Goal: Task Accomplishment & Management: Complete application form

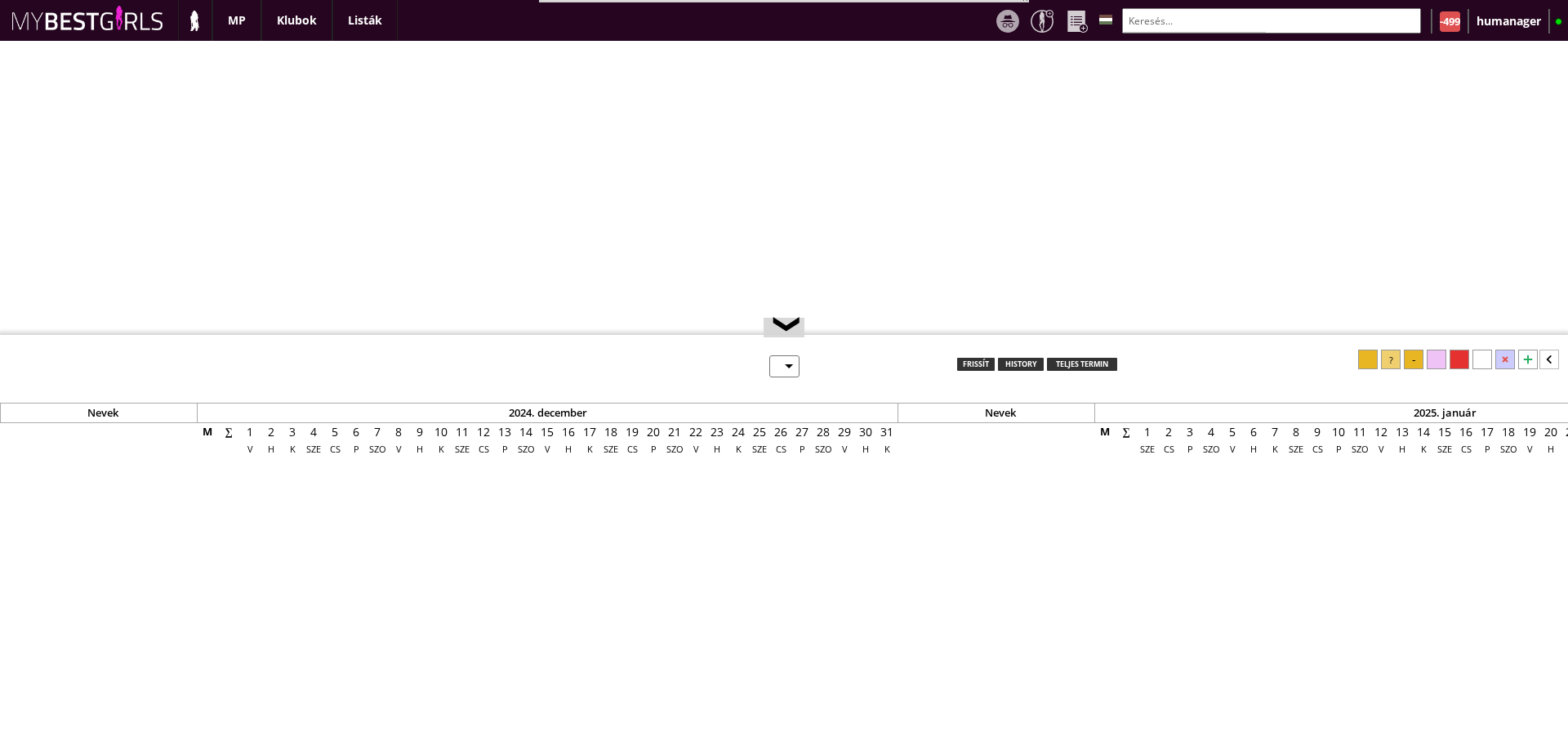
select select "0"
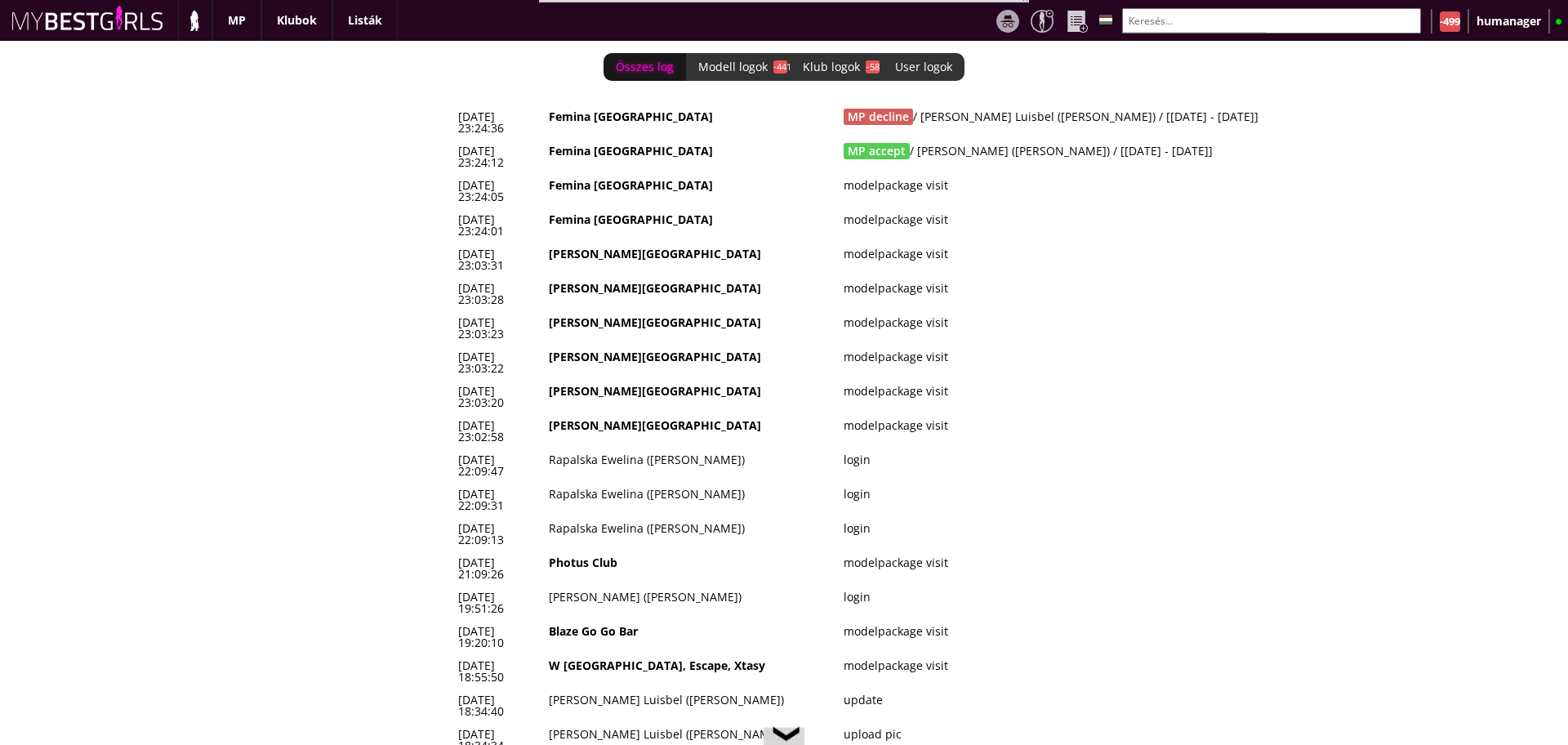
scroll to position [0, 6754]
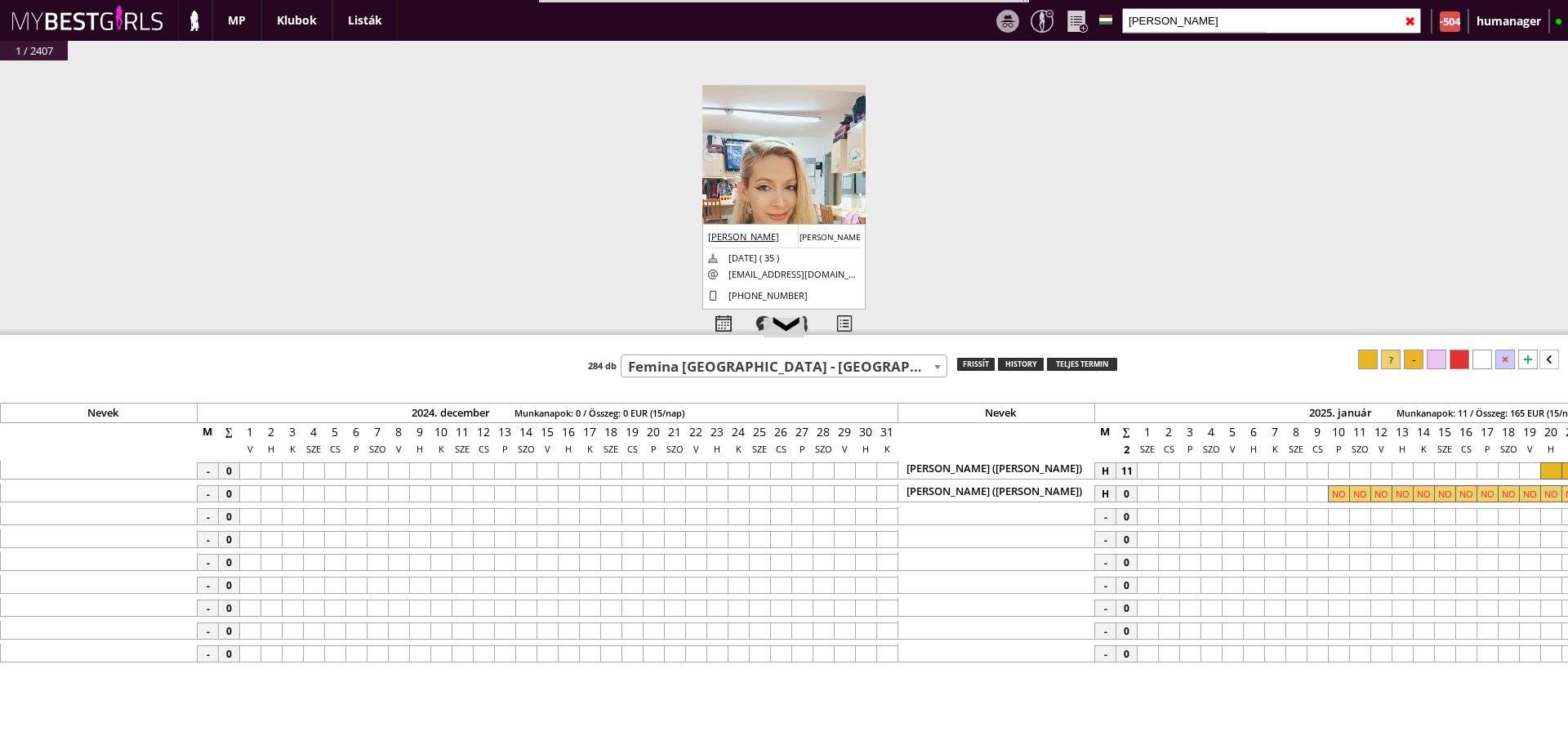
select select "449"
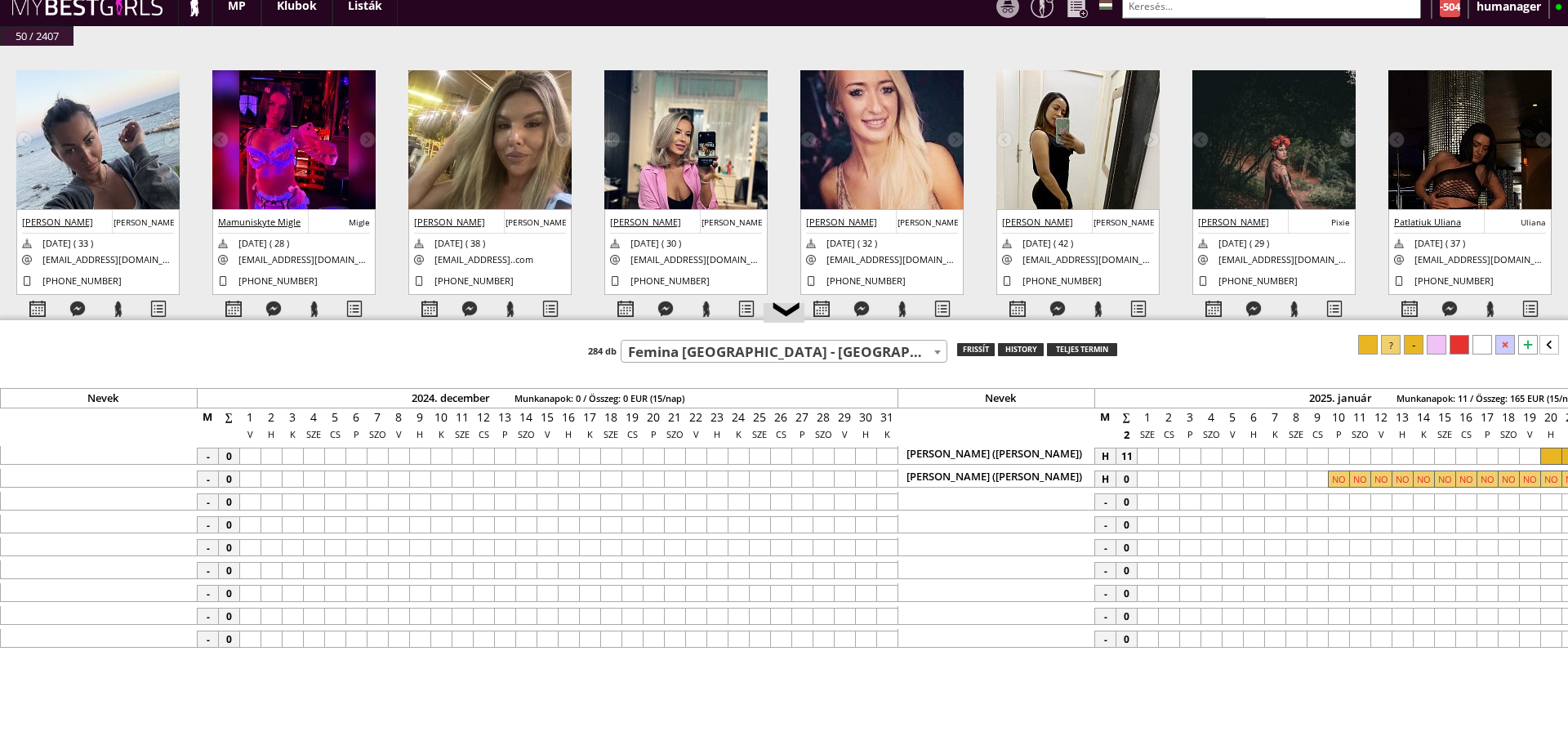
scroll to position [0, 7898]
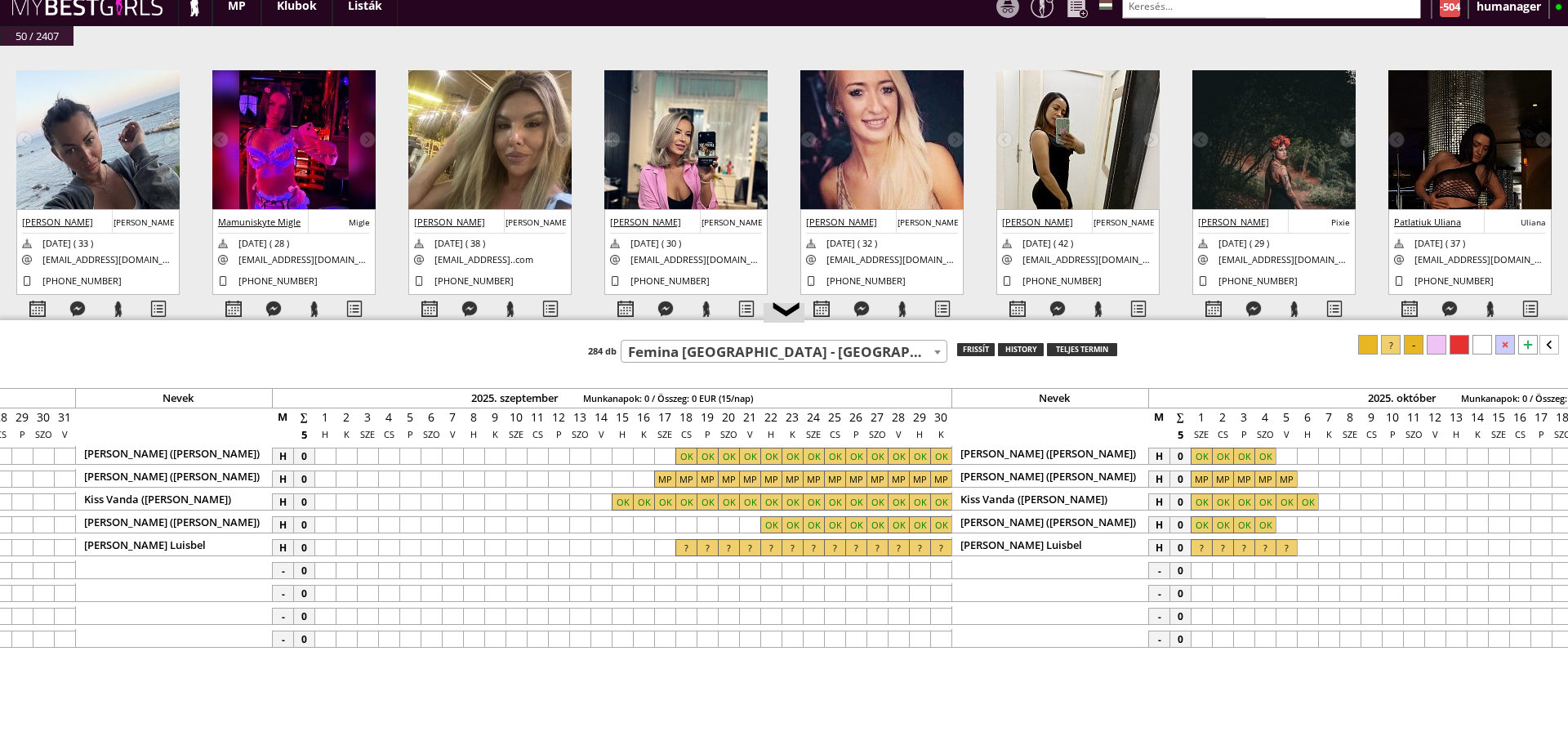
drag, startPoint x: 1171, startPoint y: 321, endPoint x: 1171, endPoint y: 402, distance: 80.9
click at [1171, 323] on div at bounding box center [784, 321] width 1568 height 2
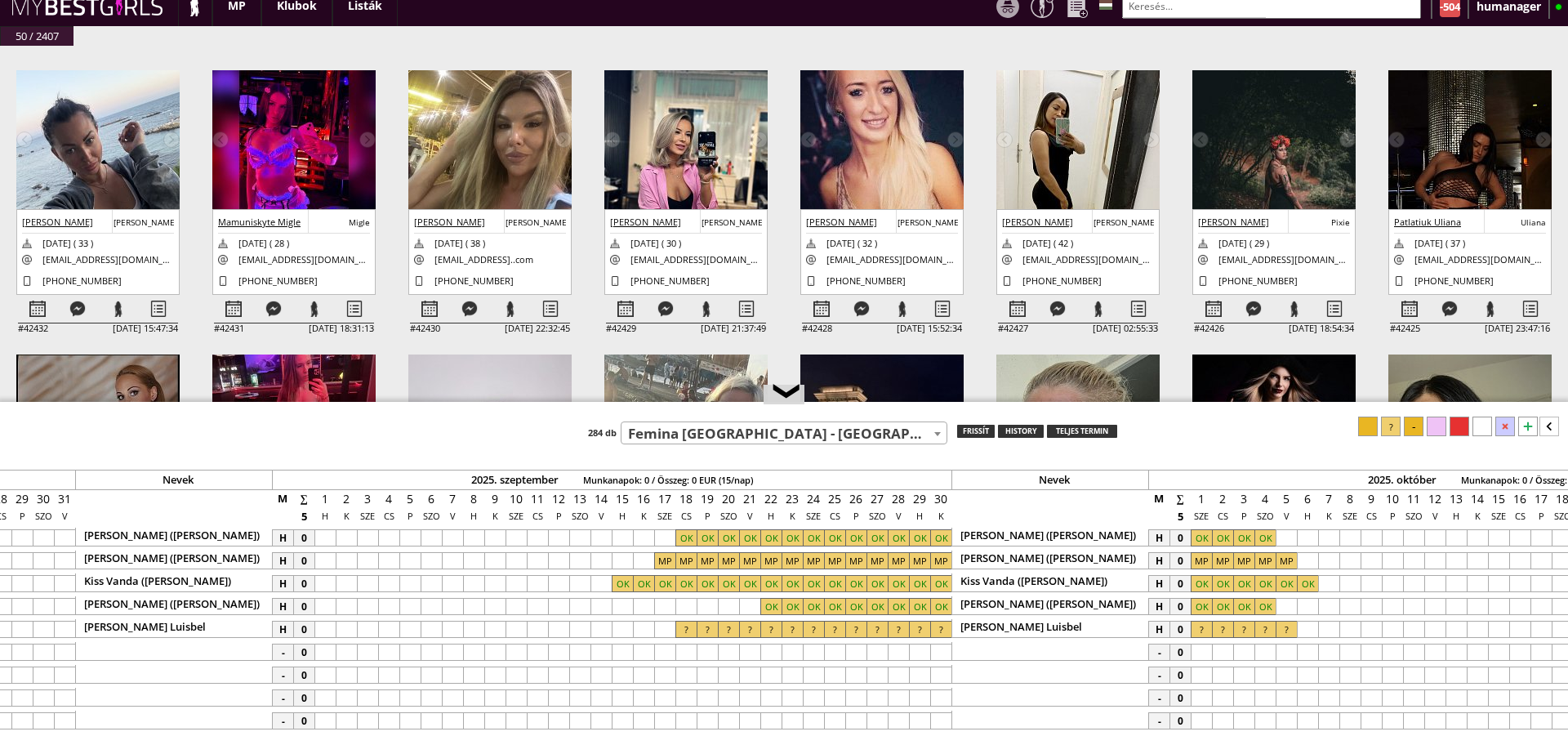
click at [1143, 4] on input "text" at bounding box center [1271, 5] width 299 height 25
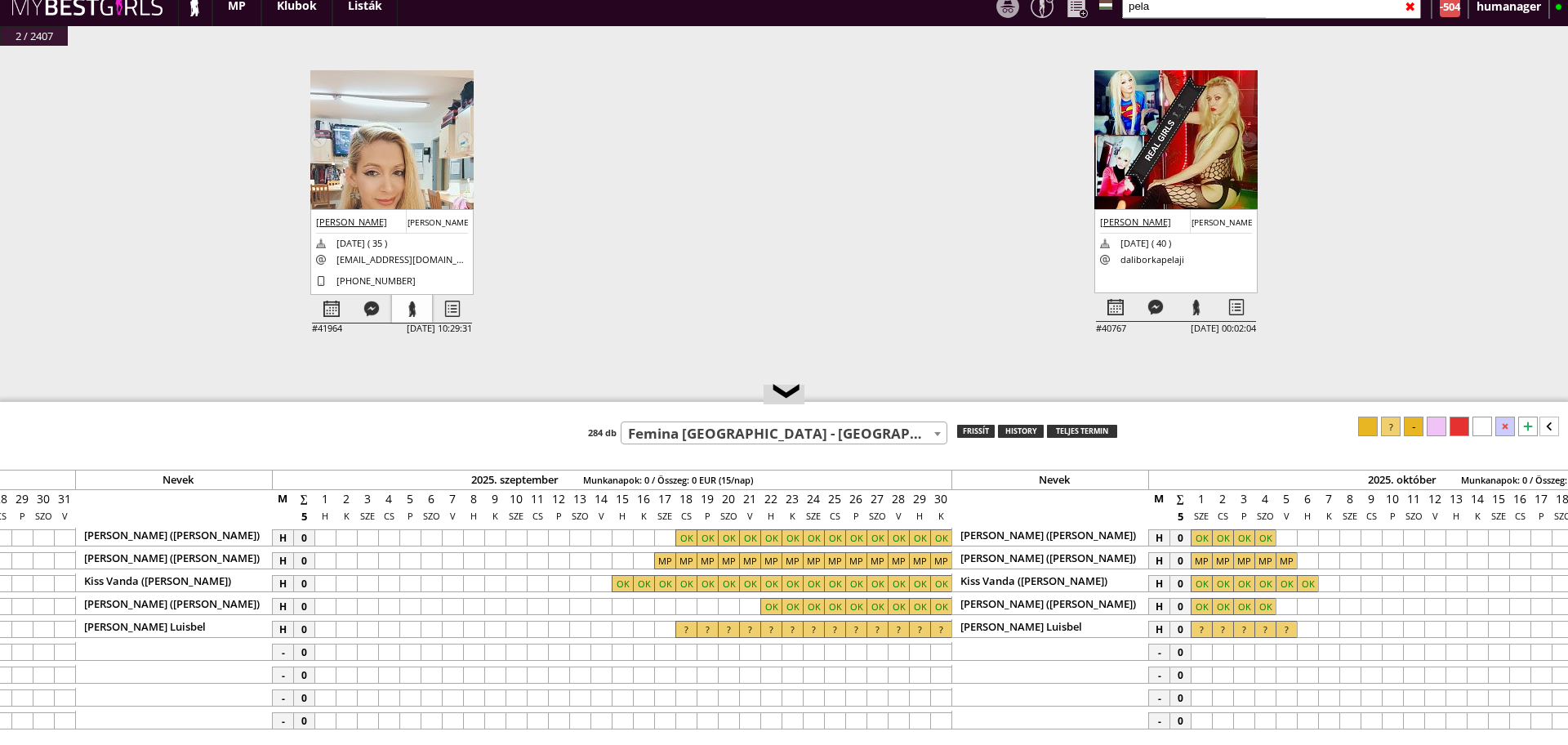
type input "pela"
click at [413, 310] on div at bounding box center [412, 309] width 40 height 29
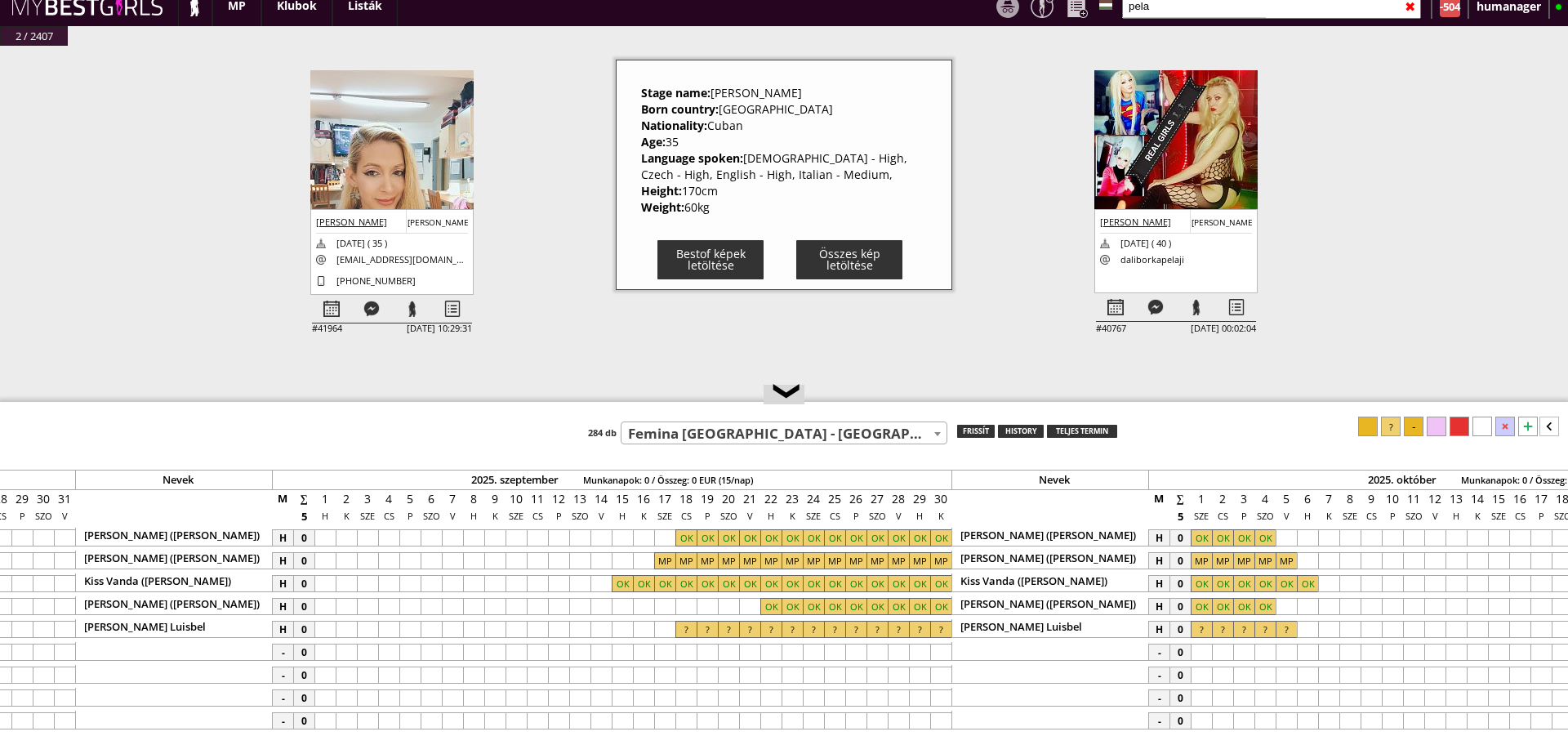
click at [537, 307] on div "#42432 [DATE] 15:47:34 [PERSON_NAME] [PERSON_NAME] [DATE] ( 33 ) [EMAIL_ADDRESS…" at bounding box center [784, 232] width 1568 height 373
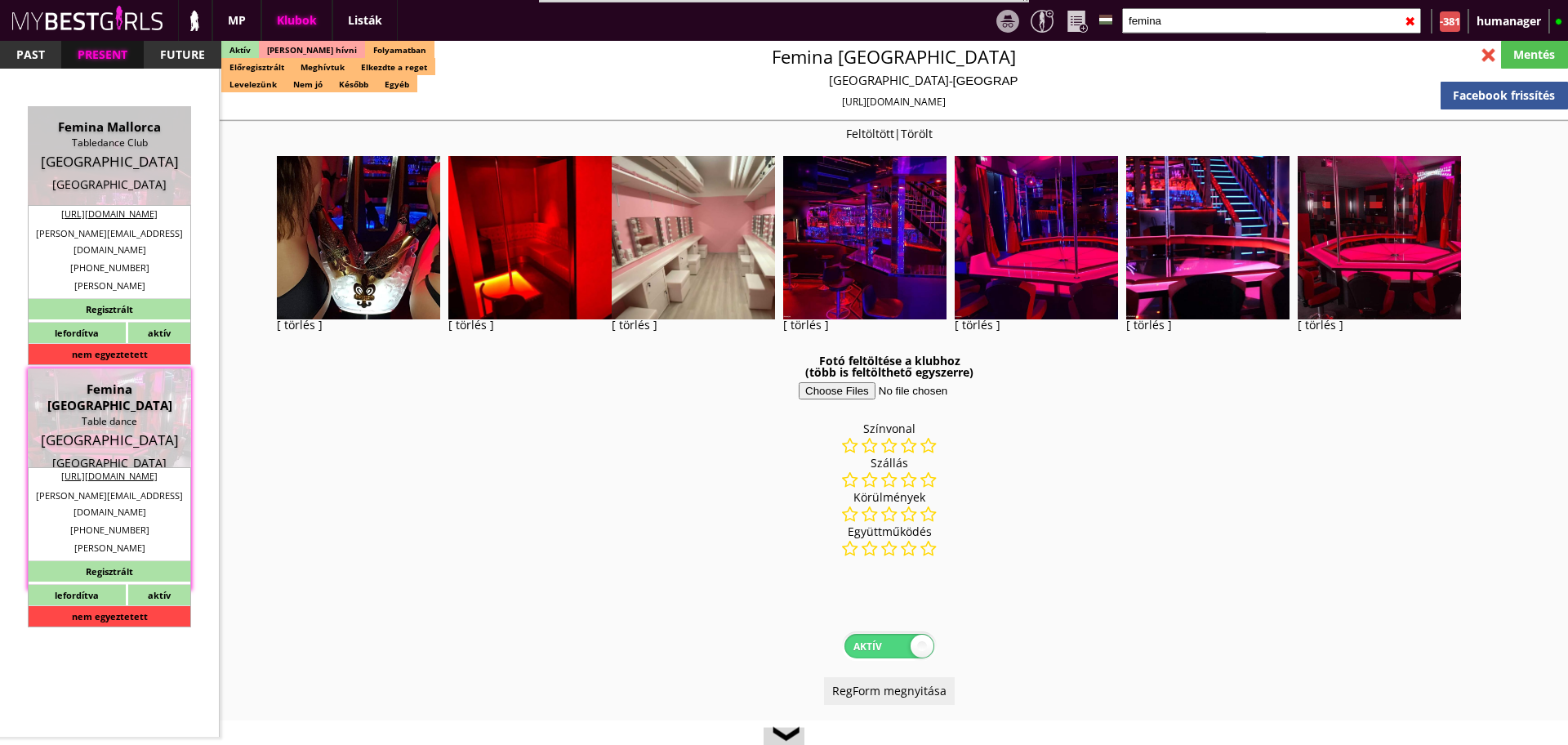
select select "reg"
select select "months"
select select "weeks"
select select "0"
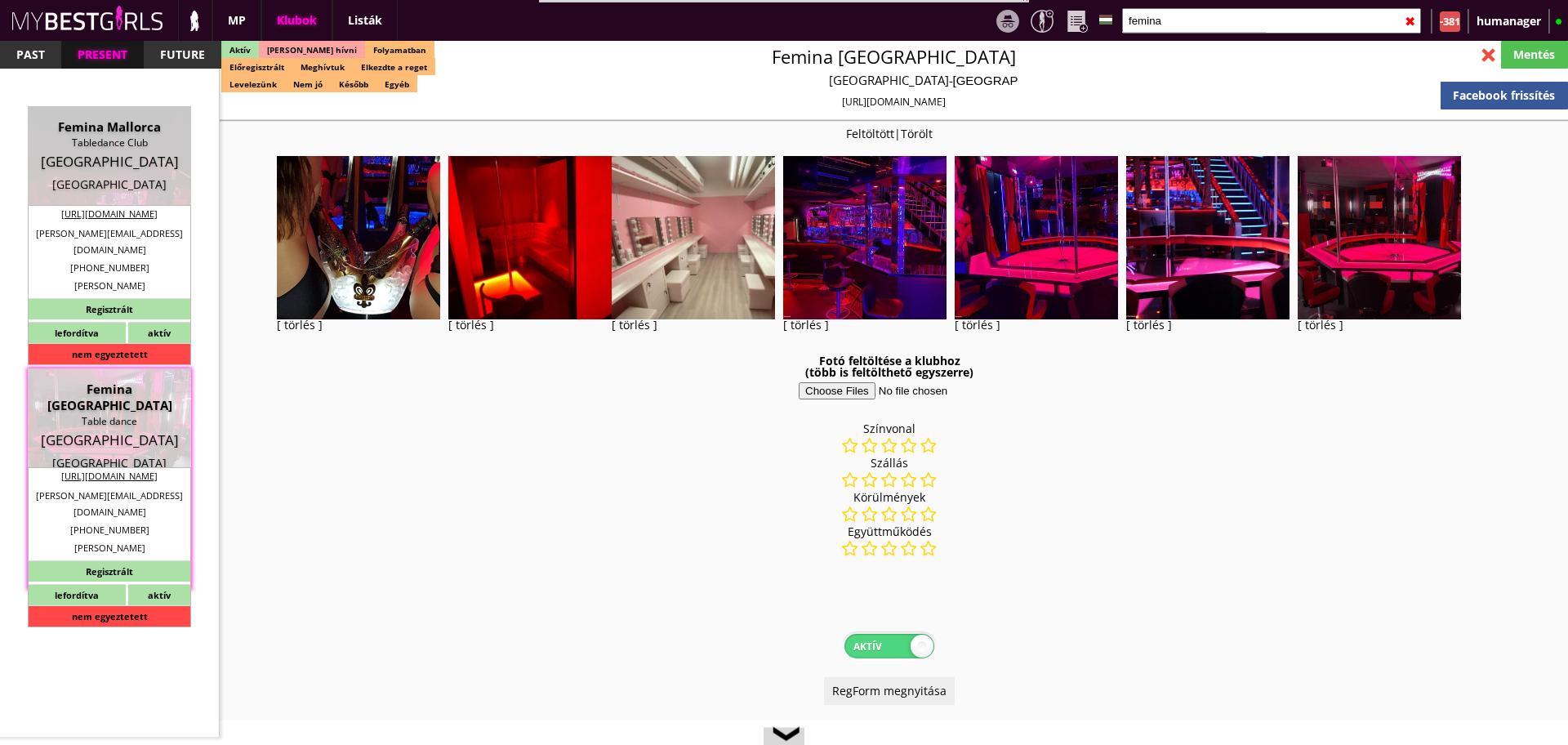
select select "flat"
select select "0"
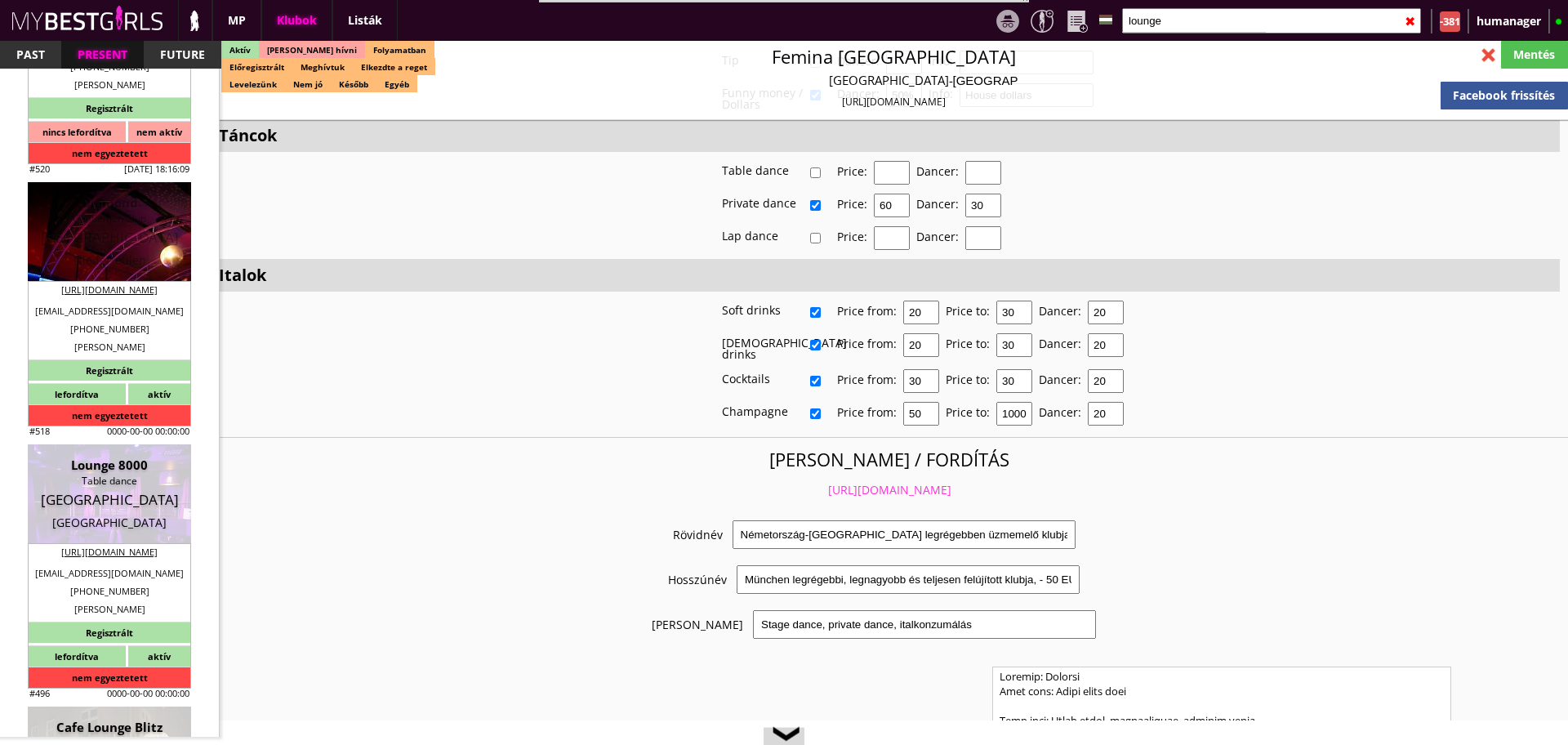
scroll to position [974, 0]
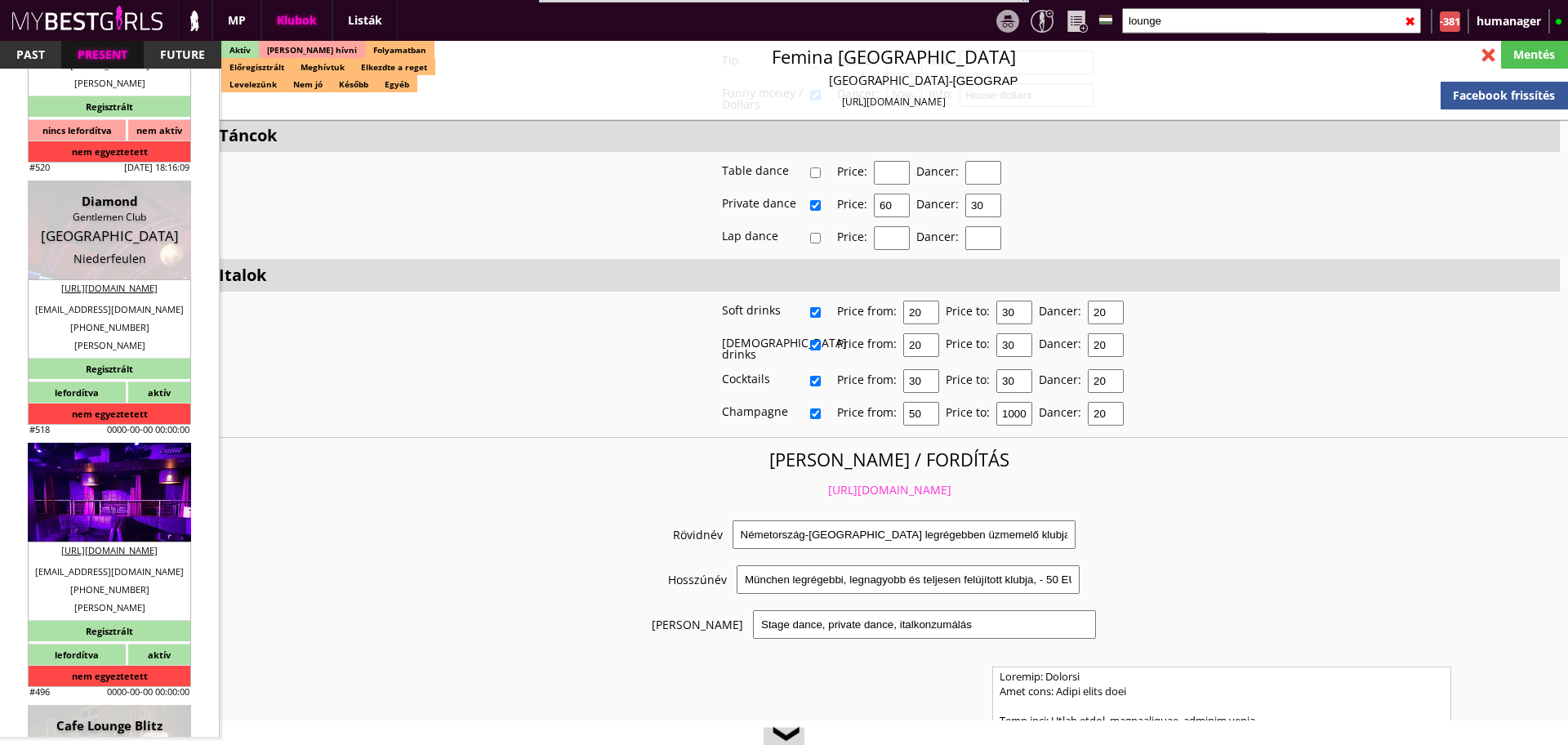
type input "lounge"
click at [104, 479] on div "Table dance" at bounding box center [109, 479] width 139 height 16
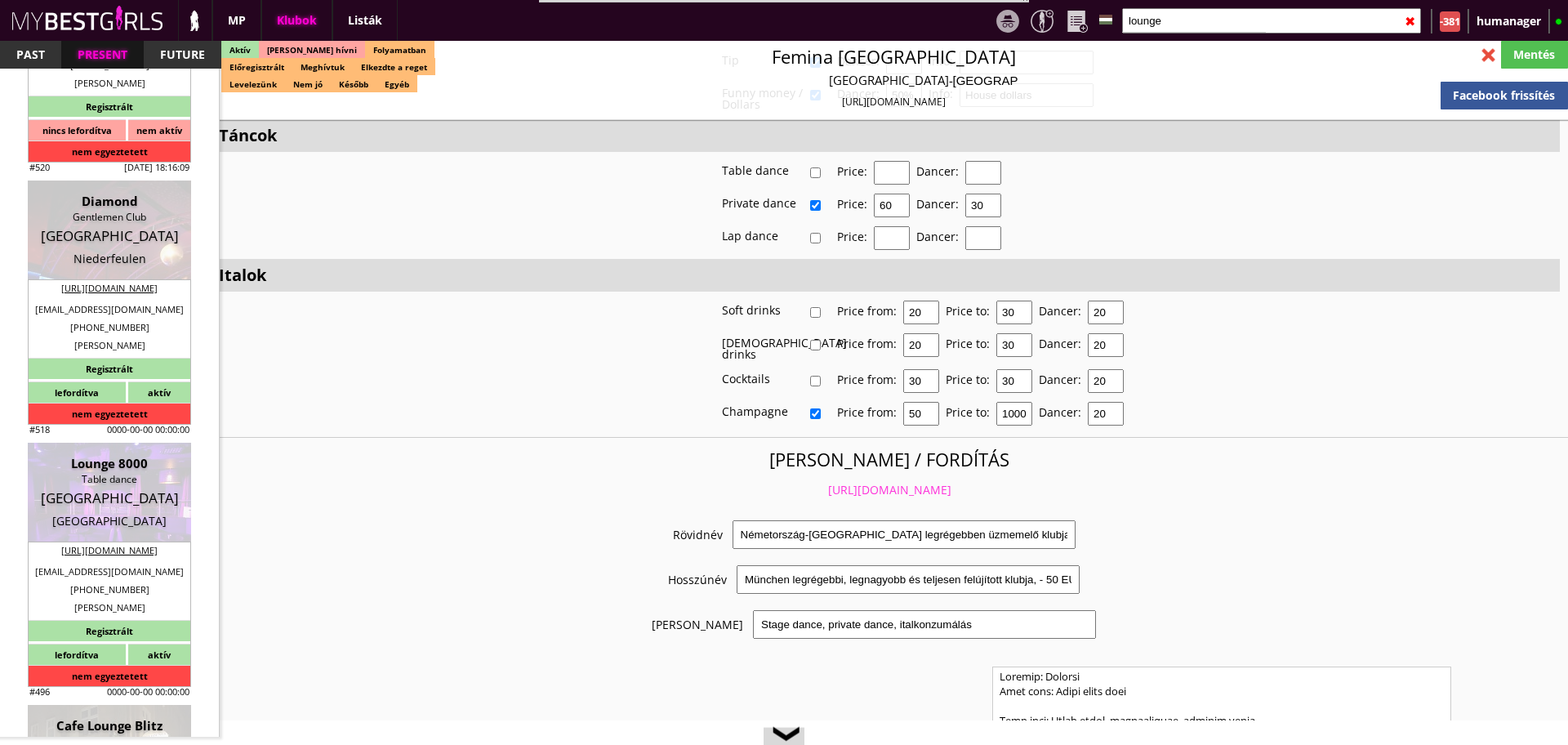
type input "Aarhus"
checkbox input "false"
type textarea "REPJEGYET LEHET VENNI BILLUNGBA IS, ONNAN IS KÖZEL VAN A CLUB. 2023.02.20. Egy …"
type input "15.00"
type input "EUR"
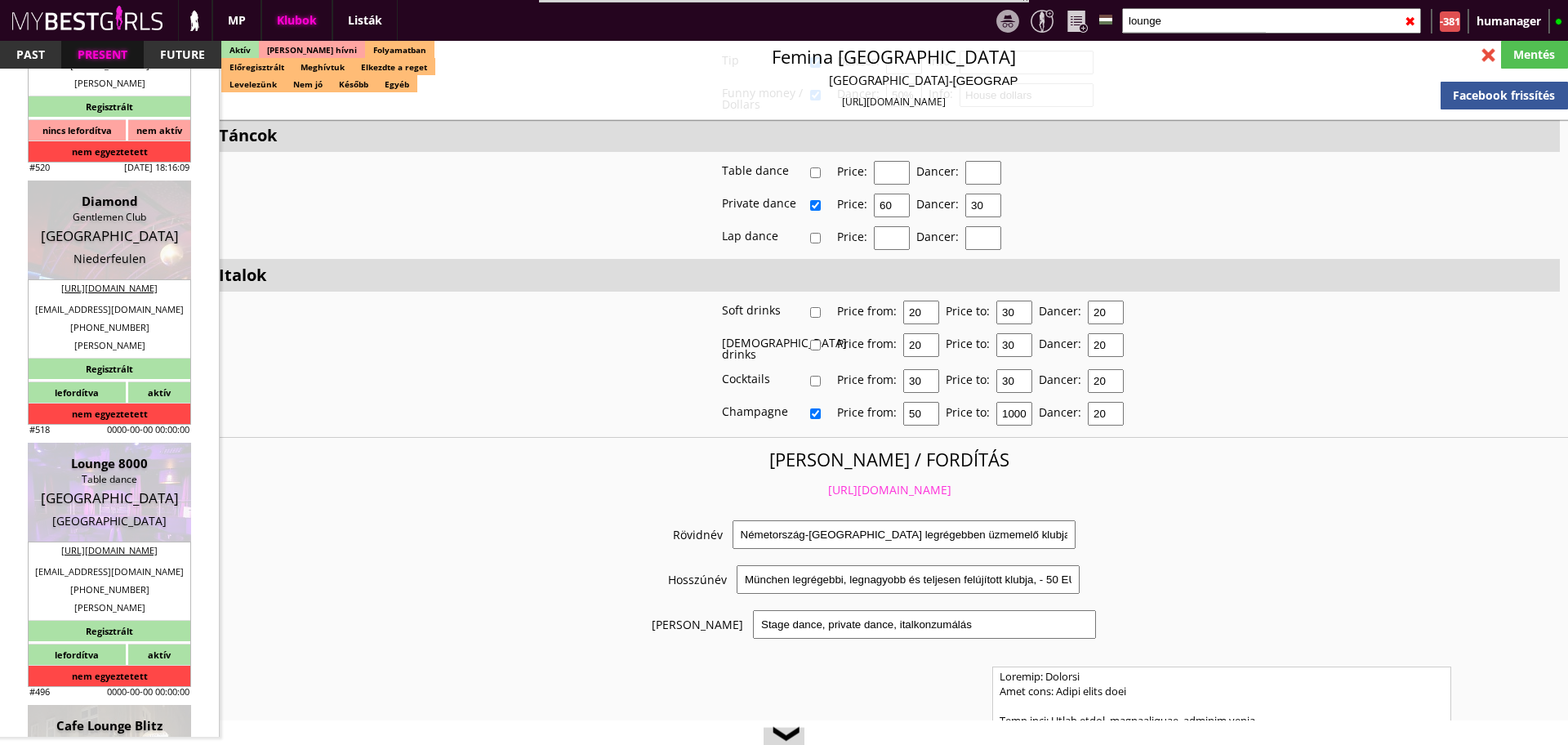
type input "Lounge 8000"
type input "Table dance"
type input "8000"
type input "Mindebrogade 2"
type input "45"
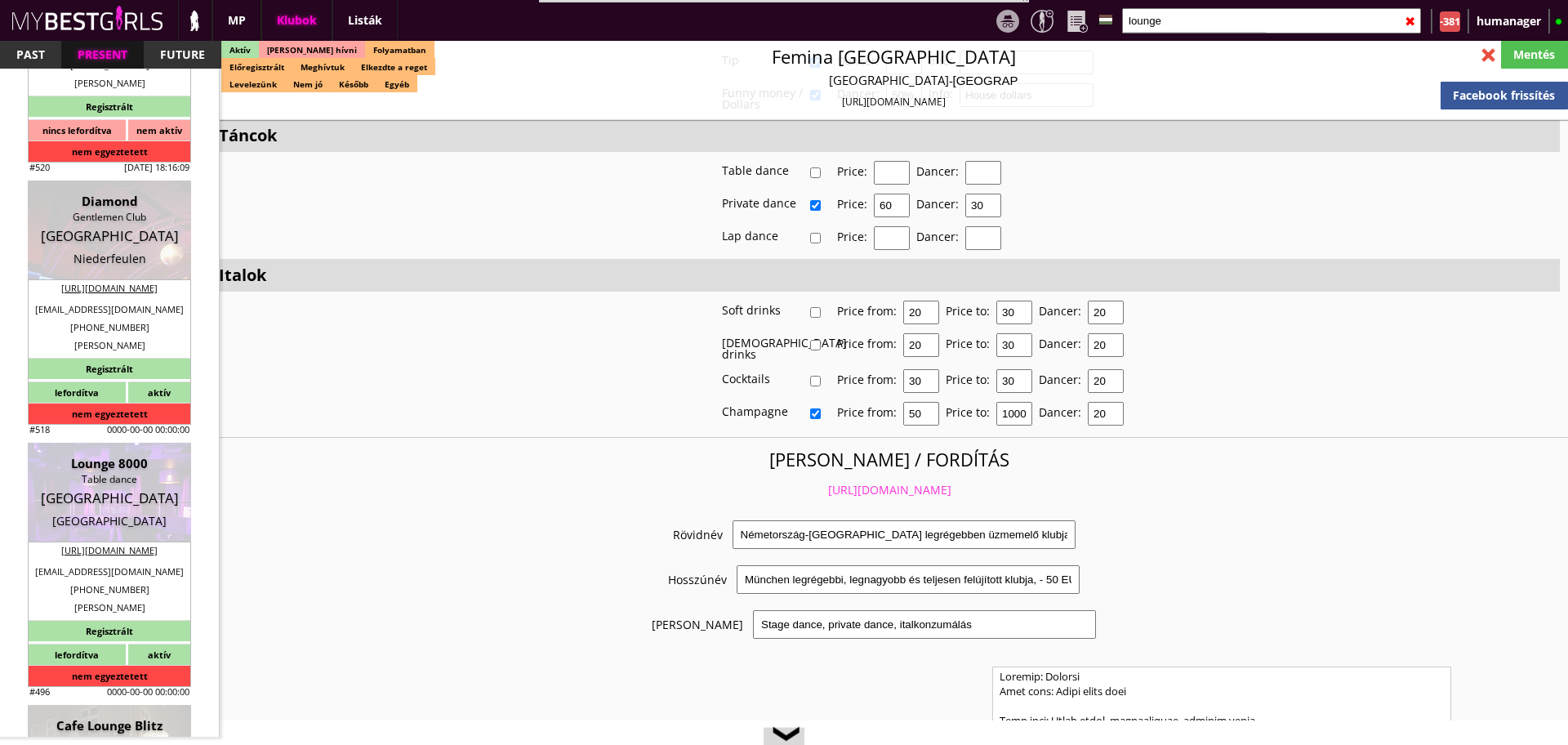
type input "42170570"
type input "+45 23 72 24 72"
type input "falkcapital@hotmail.com"
type input "https://www.lounge8000.dk"
type textarea "Lounge 8000 ApS DK39611023 8270 Højbjerg Holmevej 293B"
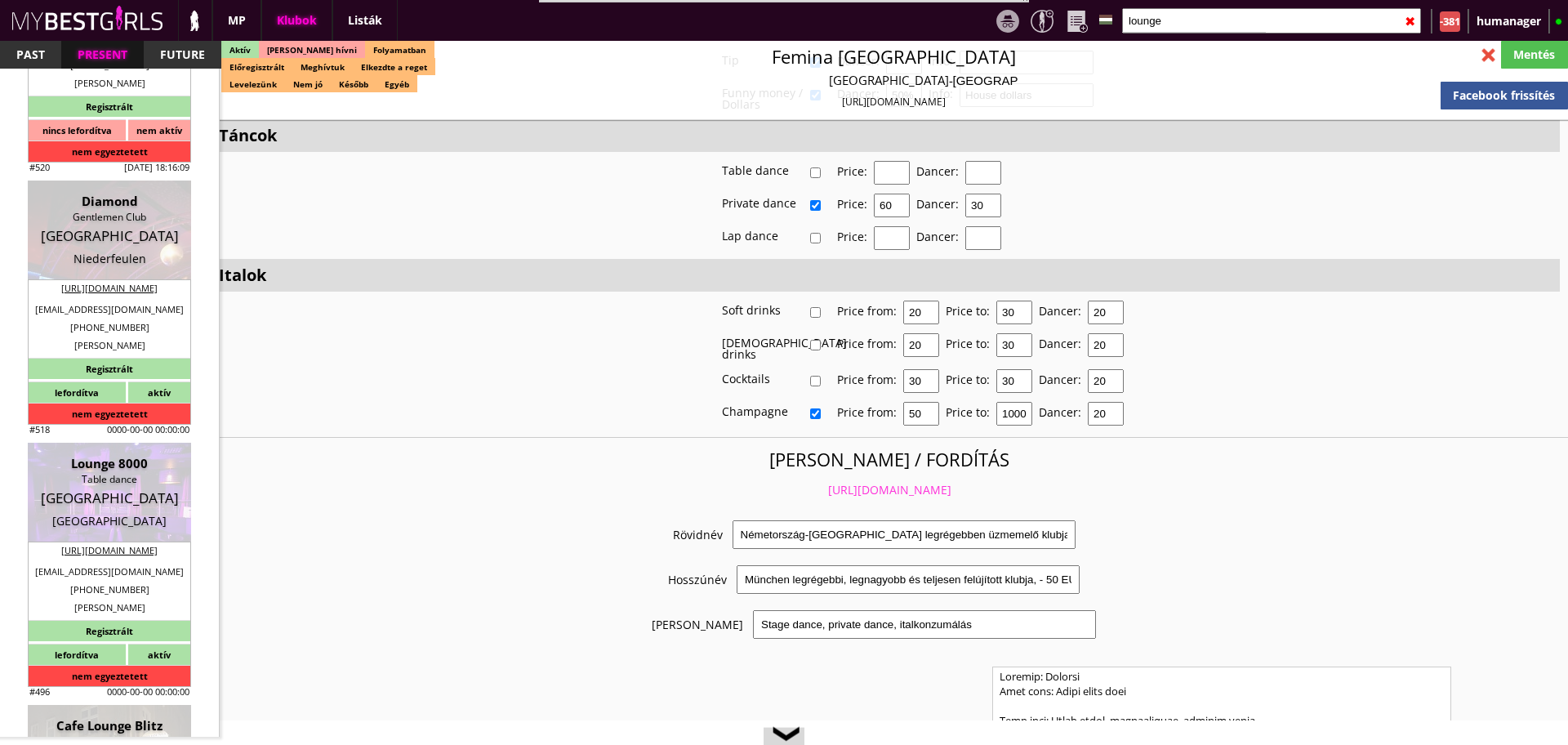
type input "Lounge 8000 ApS"
type input "DK39611023"
type input "8270"
type input "Højbjerg"
type input "Holmevej 293B"
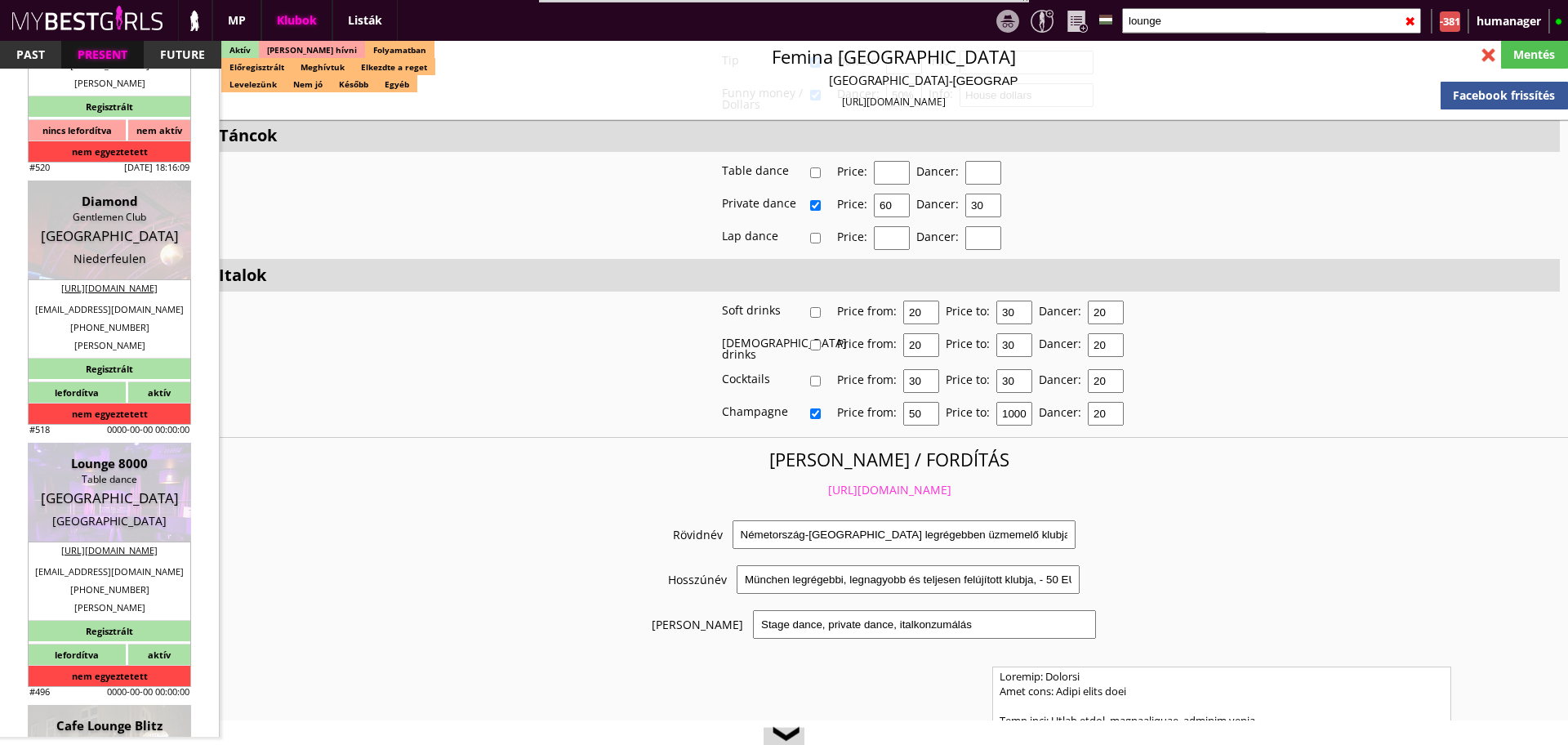
type input "Kristian"
type input "Falk"
type input "45"
type input "42170570"
type input "falkcapital@hotmail.com"
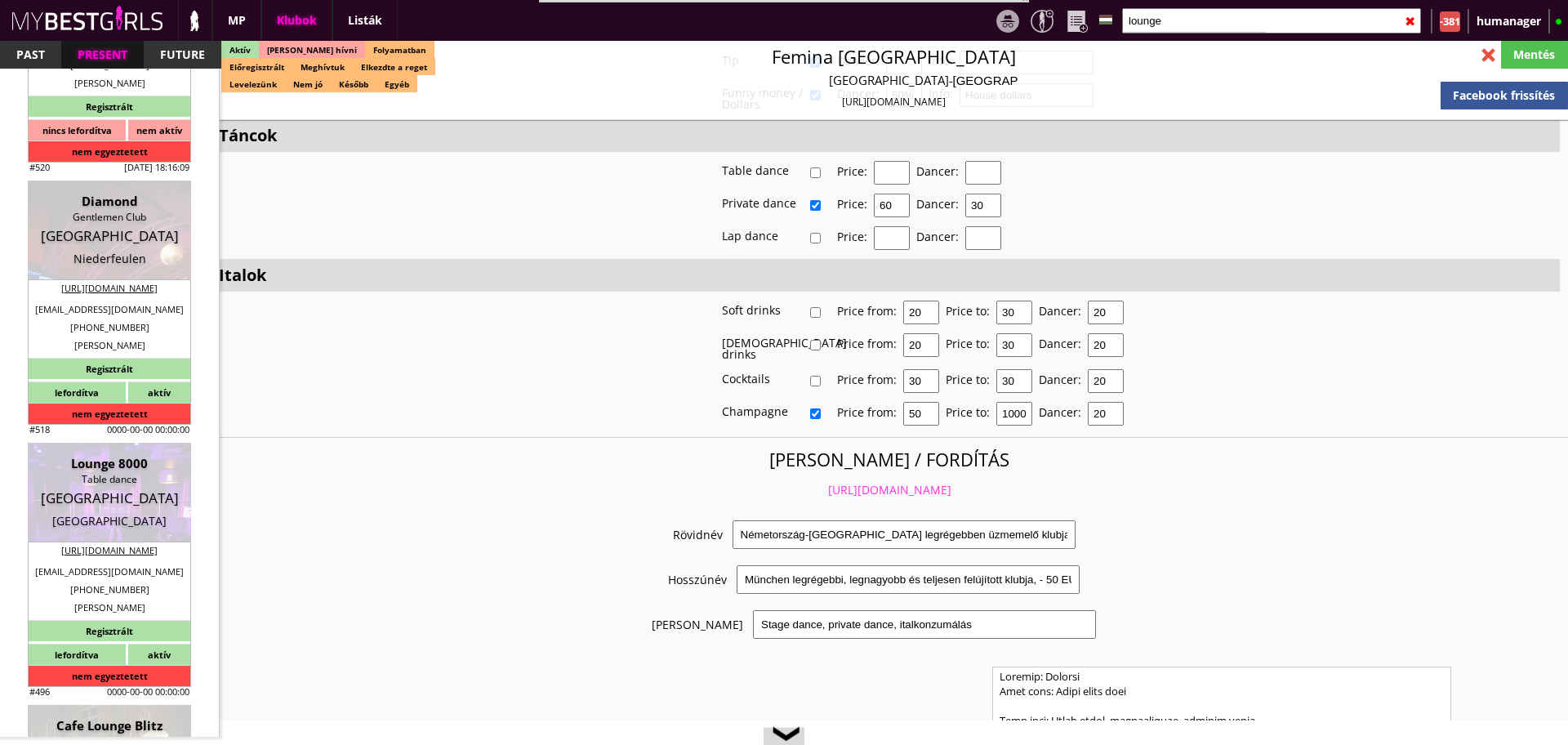
type input "[PERSON_NAME]"
type input "45"
type input "50 28 09 92"
type input "falkcapital@hotmail.com"
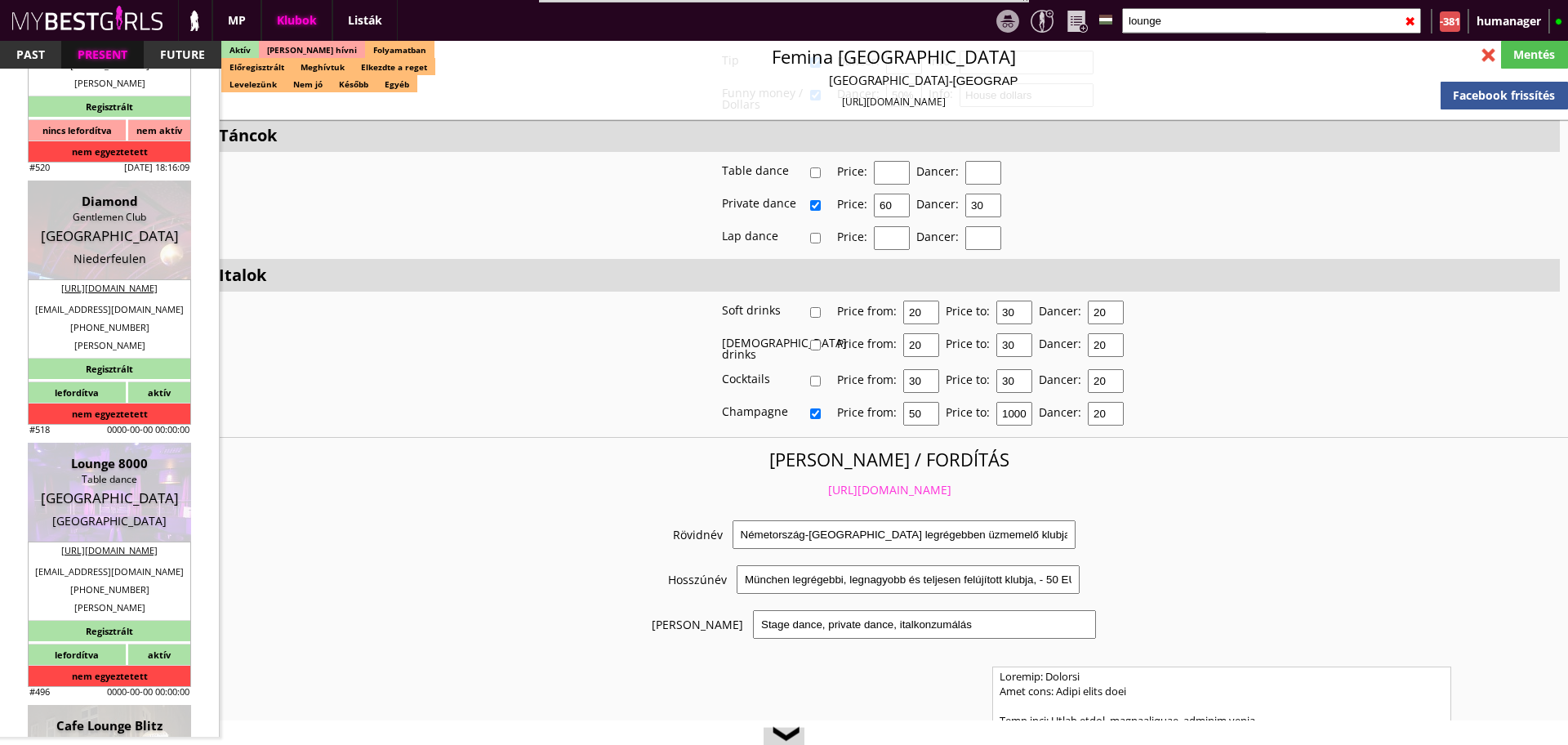
type input "6-7"
type input "2"
type input "1"
type input "2"
select select "1"
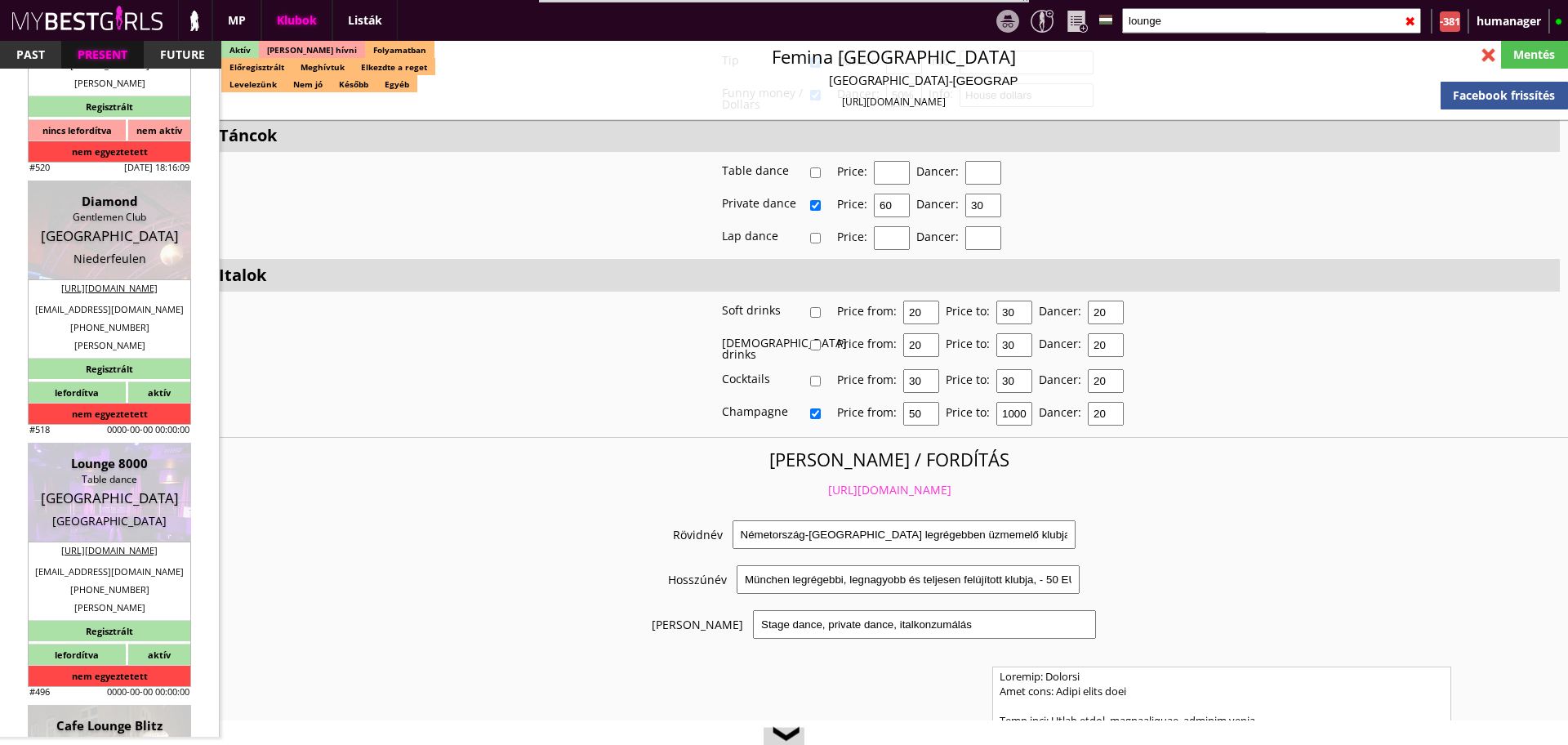
select select "apartmant"
type input "15.00"
type input "2"
checkbox input "true"
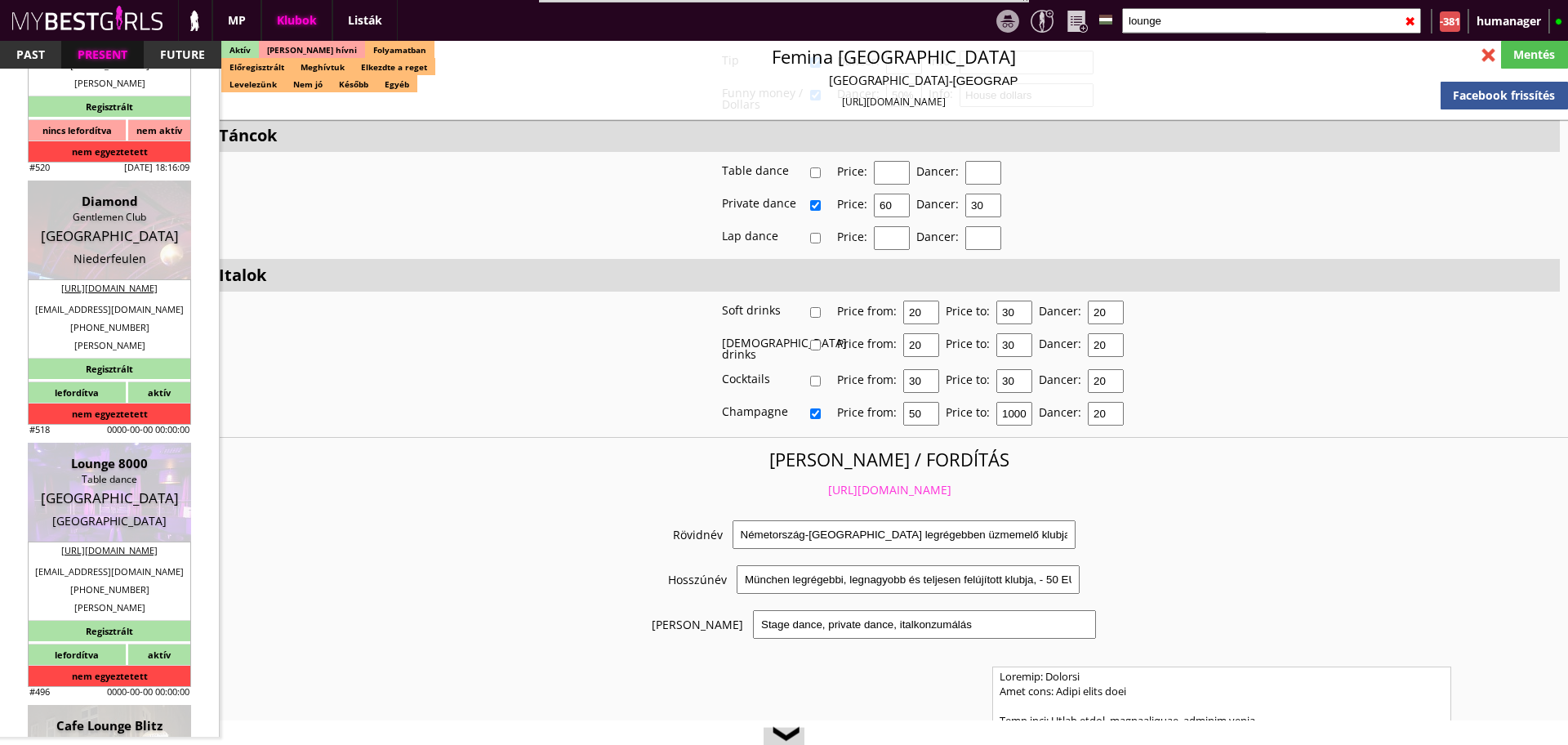
checkbox input "true"
checkbox input "false"
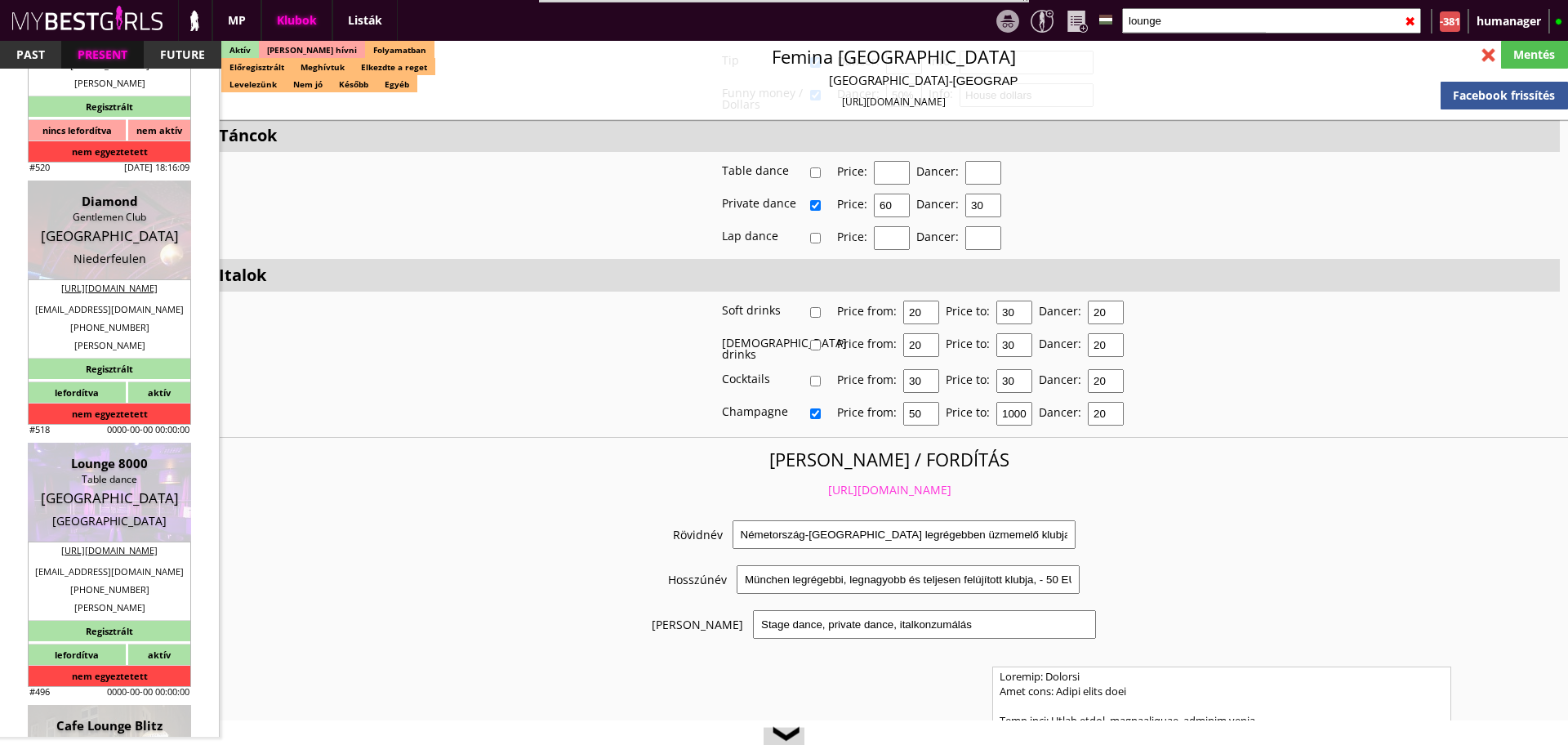
checkbox input "true"
checkbox input "false"
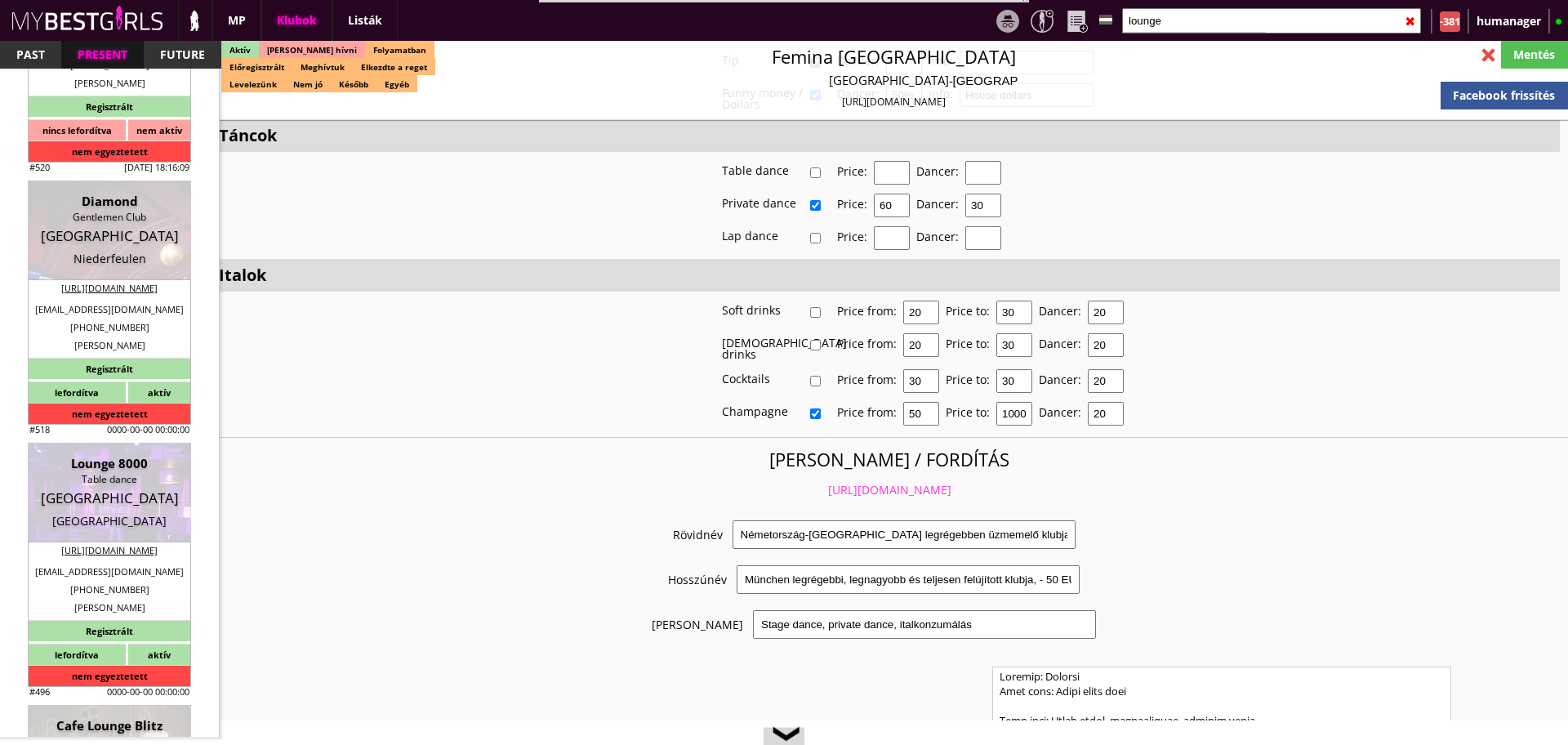
type input "4"
checkbox input "true"
type input "5"
type input "2"
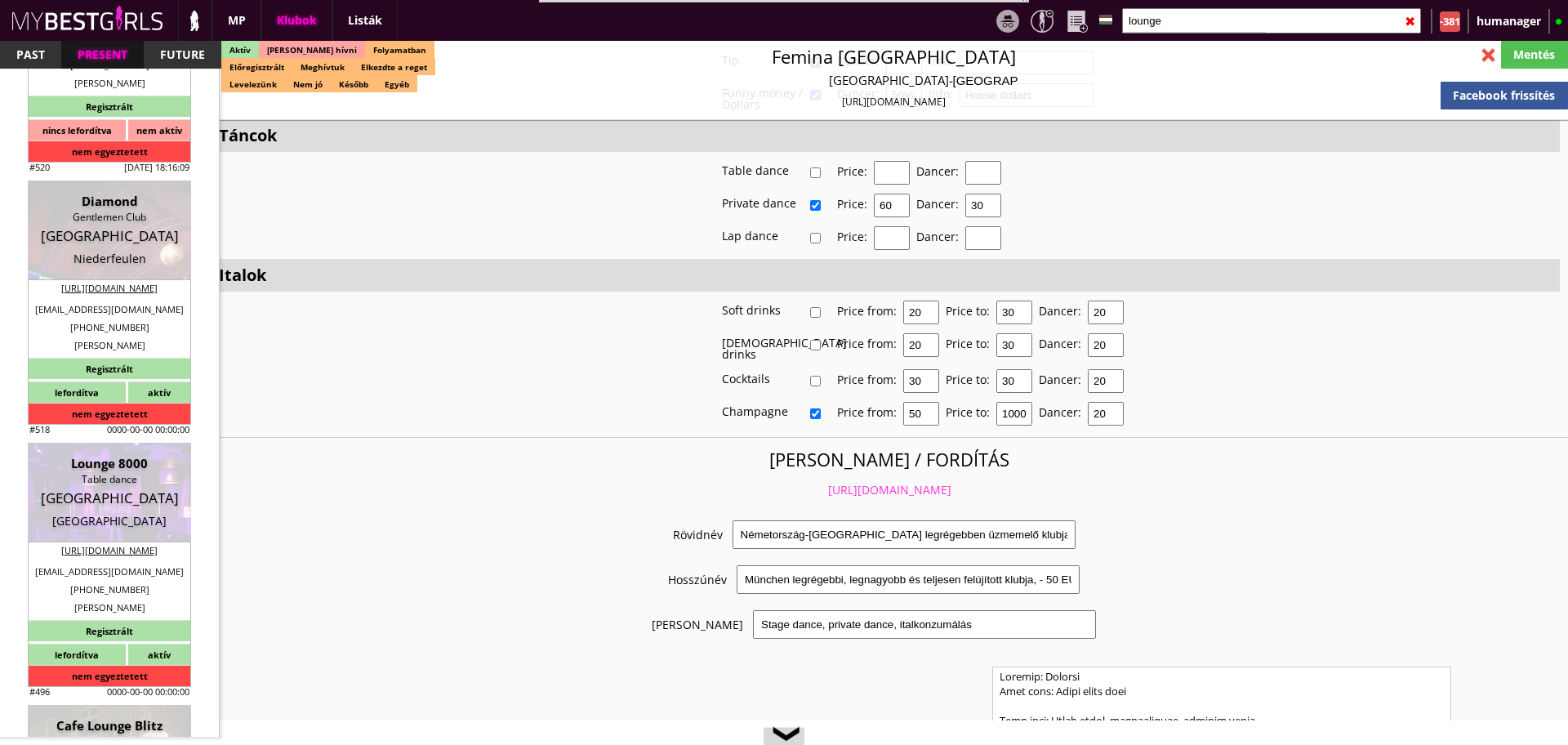
type input "1000"
type input "50.00"
select select "last day"
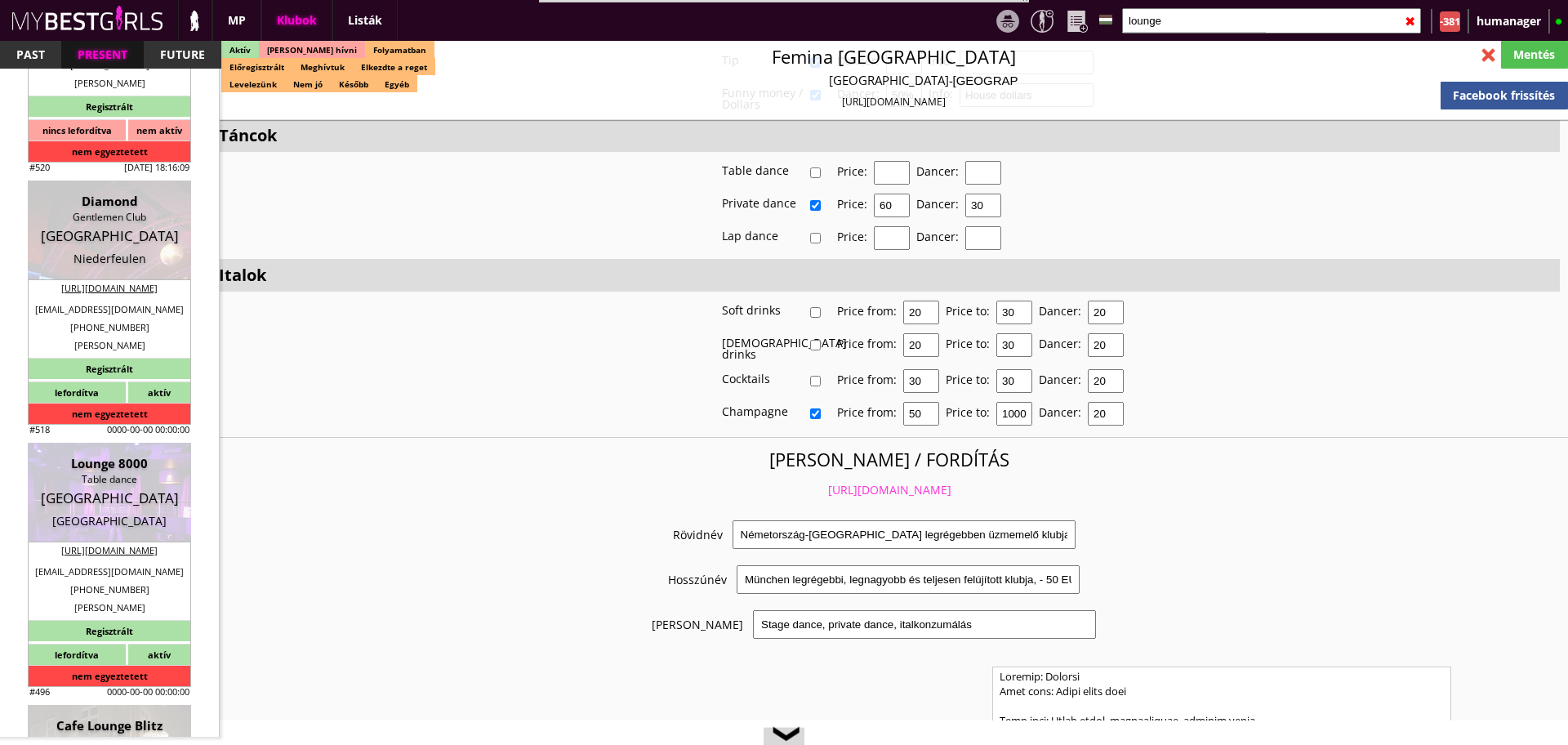
select select "last day"
checkbox input "true"
type input "100%"
checkbox input "true"
type input "50%"
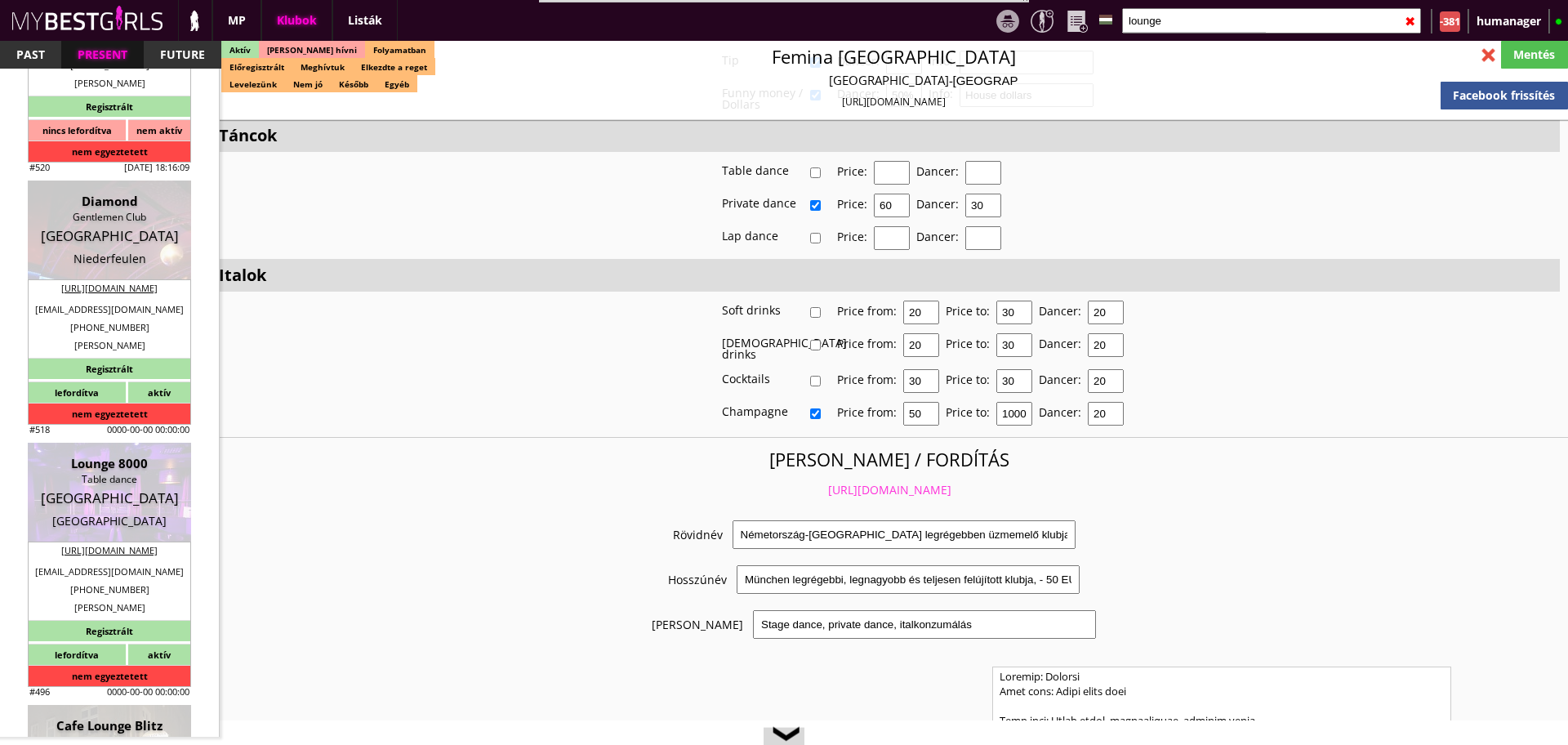
checkbox input "true"
type input "135"
type input "50%"
checkbox input "false"
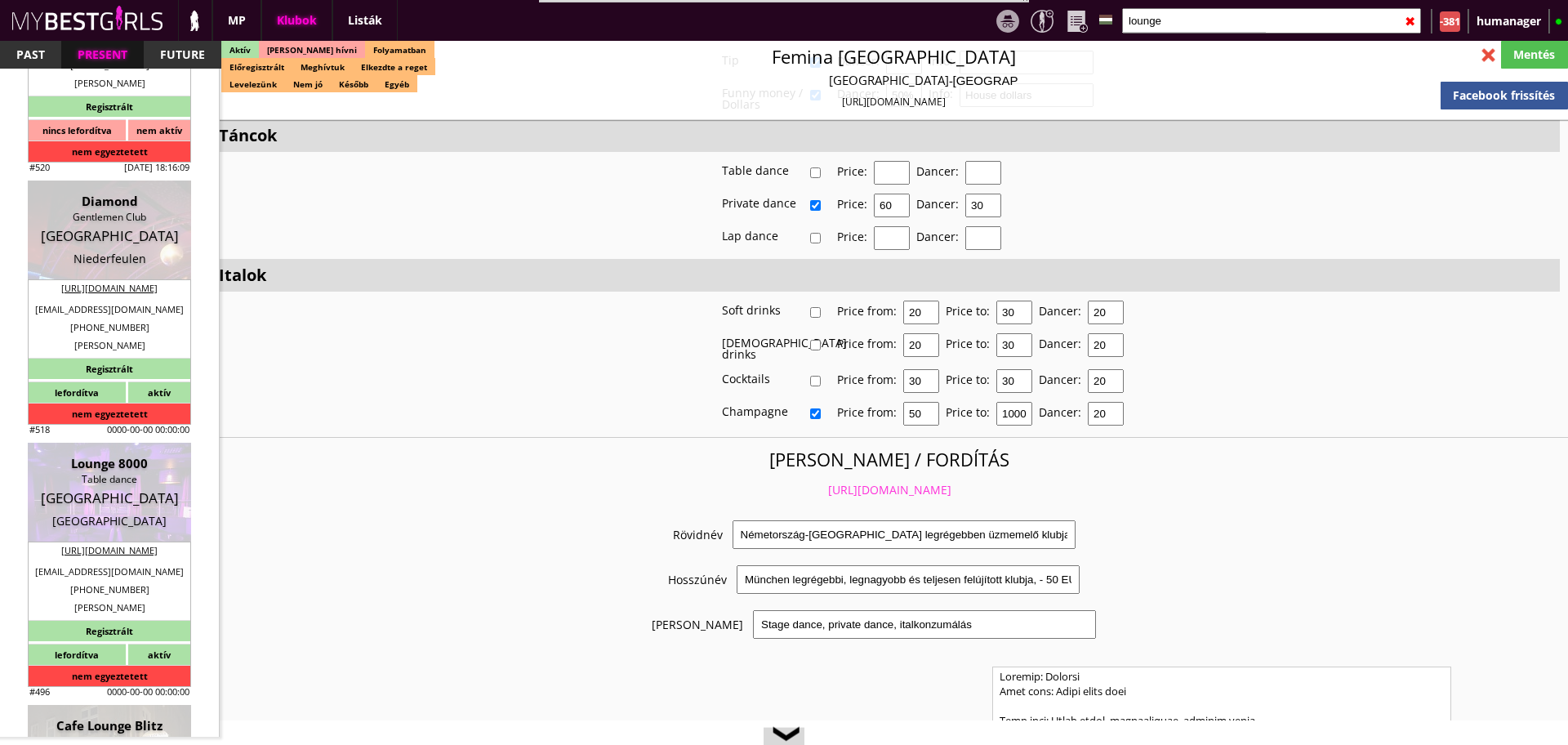
checkbox input "false"
checkbox input "true"
type input "110"
type input "3200"
type input "20"
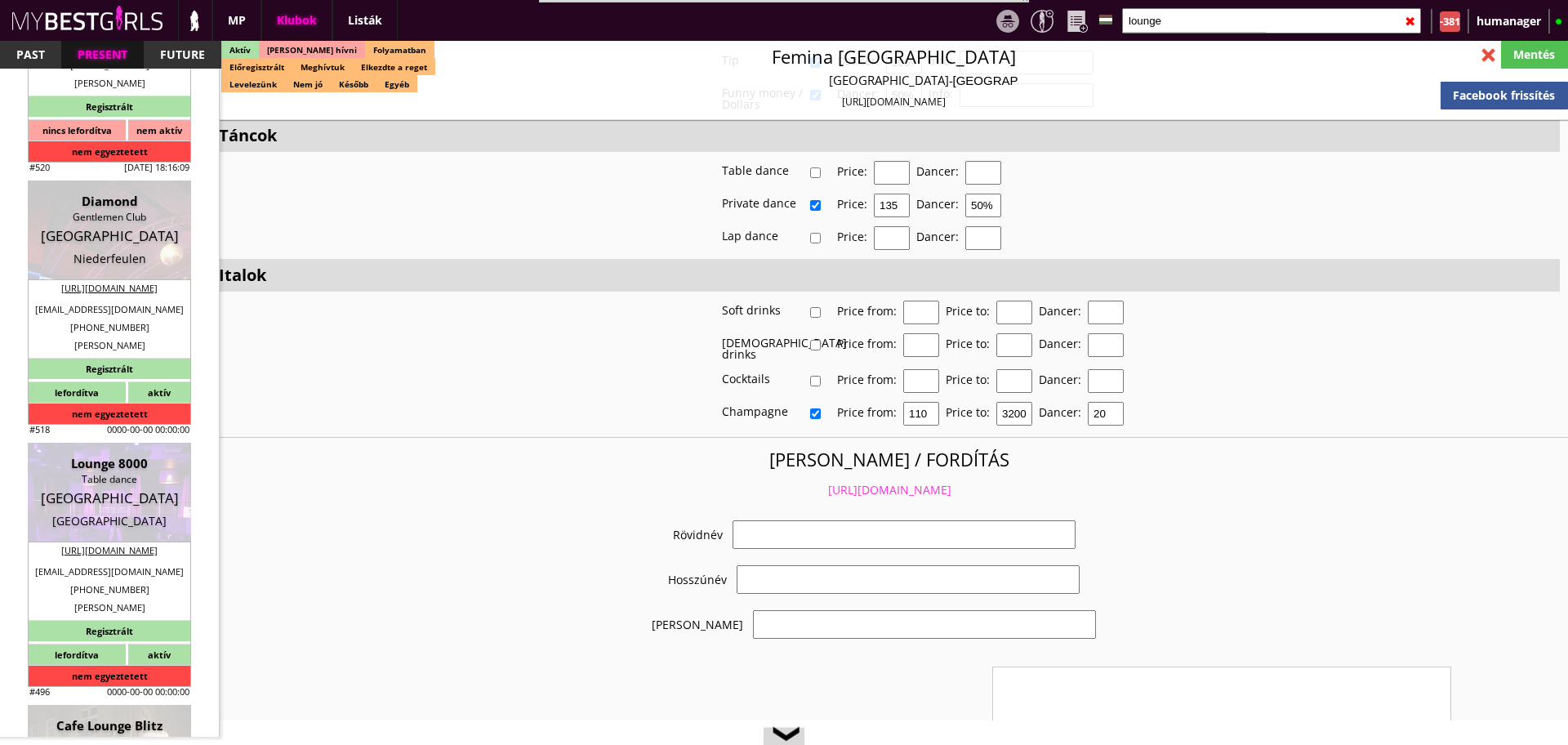
select select "falkcapital@hotmail.com"
checkbox input "true"
type input "Exklúzív új klub 150 vendég befogadására"
type input "Teljesen felújított igényes dán klub - 50 EUR FIX/nap"
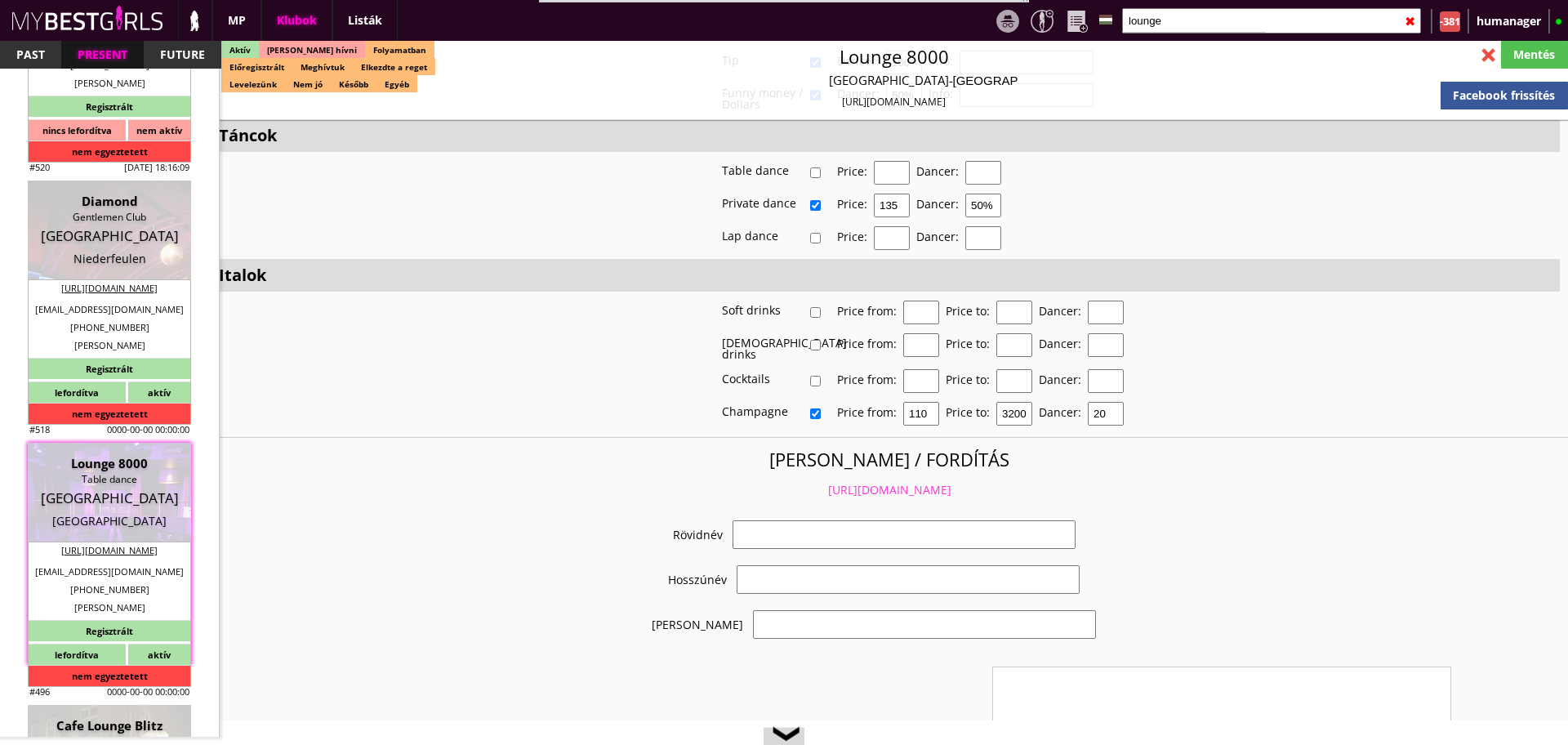
type input "Asztaltánc, lap dance, italkonzumálás"
type textarea "This club is the only strip club in that cityand the region. The club consists …"
type textarea "Country: Denmark Club type: Gentleman’s club Work type: Stage dance, private da…"
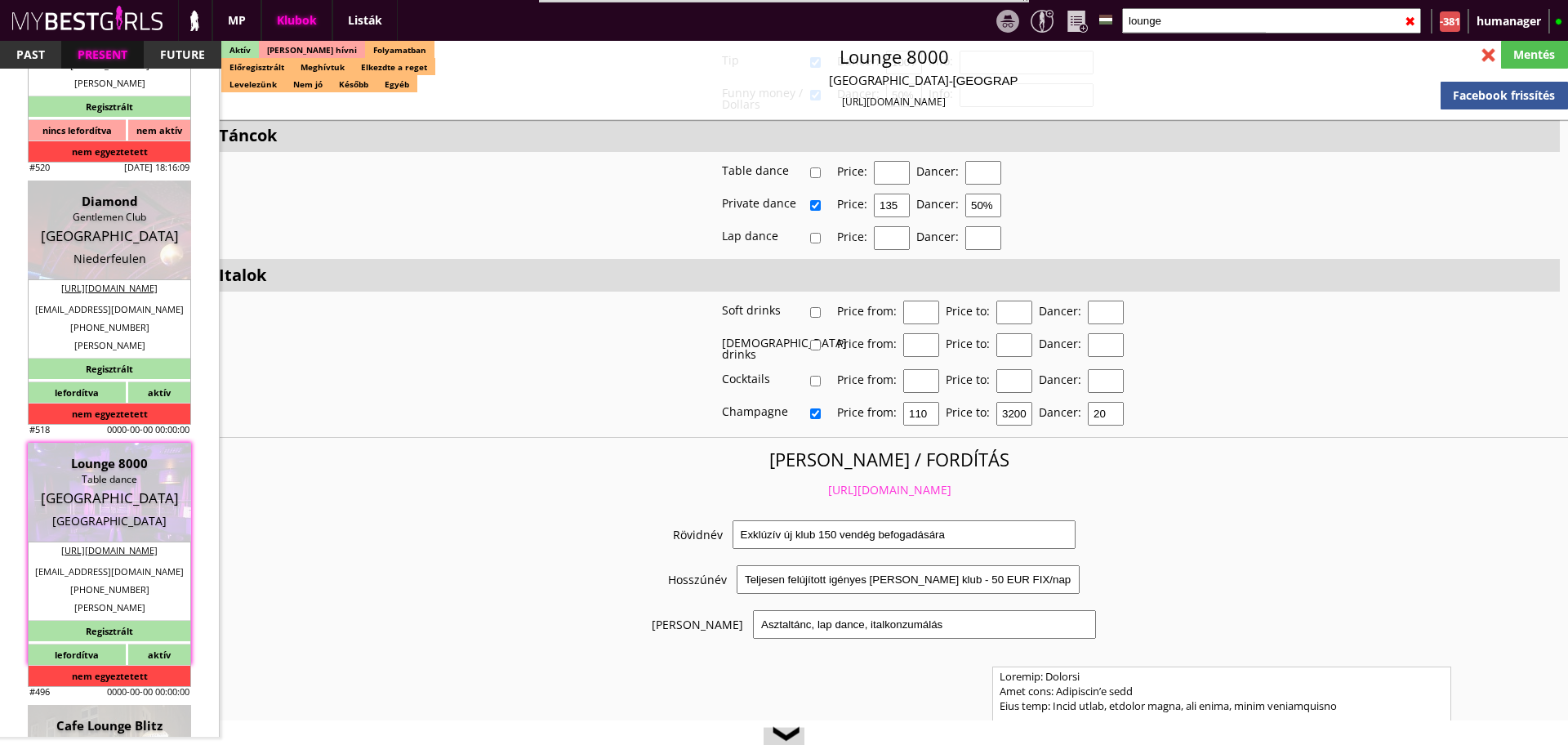
click at [859, 482] on link "https://mybestgirls.com/exkluziv-uj-klub-150-vendeg-befogadasara-" at bounding box center [889, 490] width 123 height 16
